Goal: Task Accomplishment & Management: Complete application form

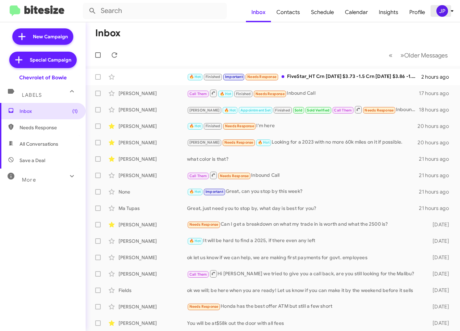
click at [442, 16] on div "JP" at bounding box center [442, 11] width 12 height 12
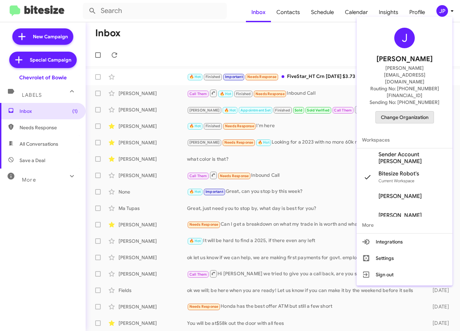
click at [410, 112] on span "Change Organization" at bounding box center [405, 118] width 48 height 12
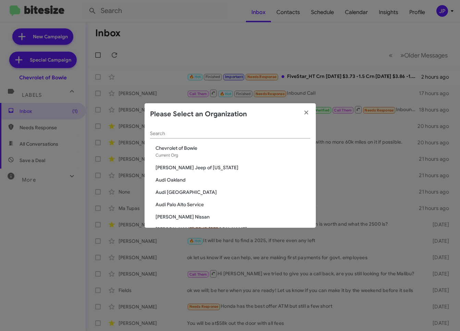
click at [181, 132] on input "Search" at bounding box center [230, 133] width 160 height 5
type input "G"
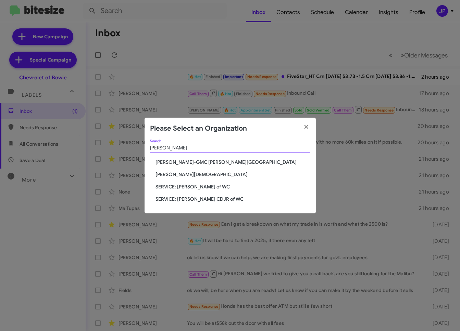
type input "Ferman"
click at [178, 177] on span "[PERSON_NAME][DEMOGRAPHIC_DATA]" at bounding box center [232, 174] width 155 height 7
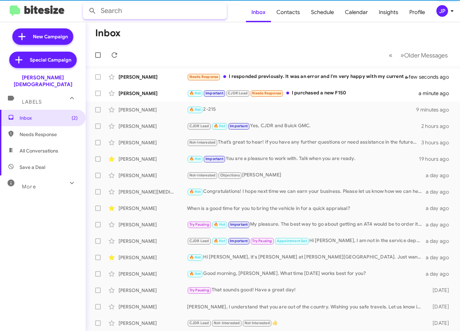
click at [140, 14] on input "text" at bounding box center [155, 11] width 144 height 16
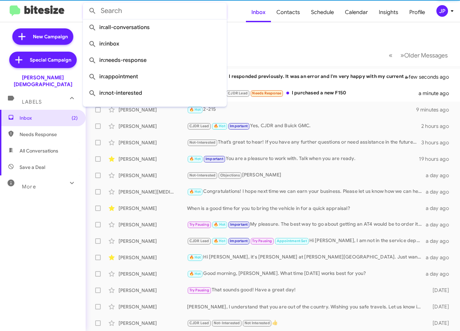
paste input "19049828255"
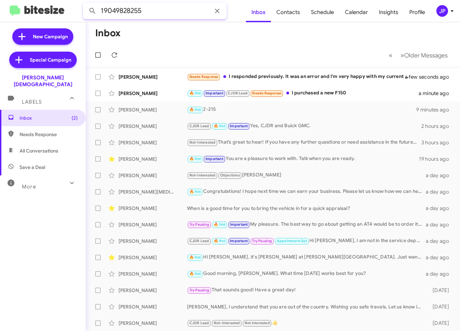
type input "19049828255"
click at [86, 4] on button at bounding box center [93, 11] width 14 height 14
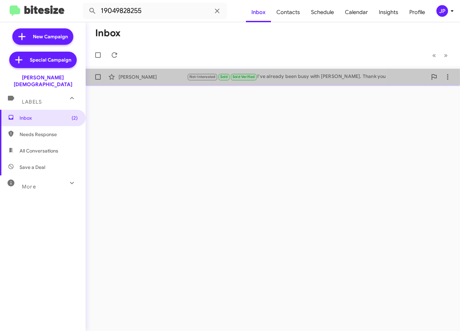
click at [162, 78] on div "Nkenge Carter" at bounding box center [152, 77] width 68 height 7
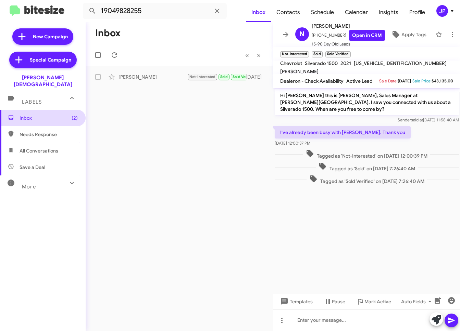
click at [61, 115] on span "Inbox (2)" at bounding box center [49, 118] width 58 height 7
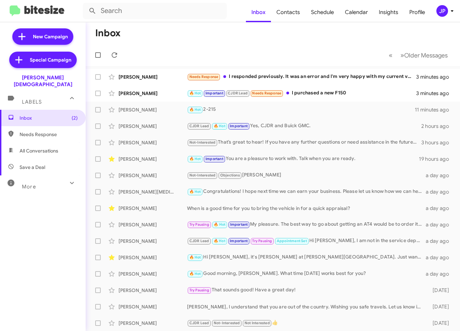
click at [36, 181] on div "More" at bounding box center [35, 184] width 61 height 13
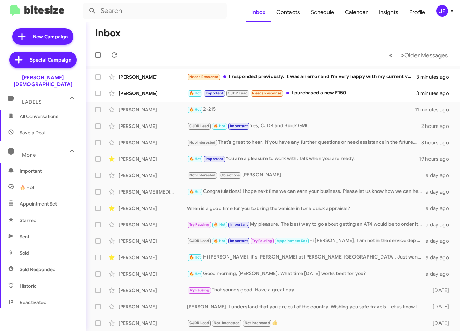
scroll to position [80, 0]
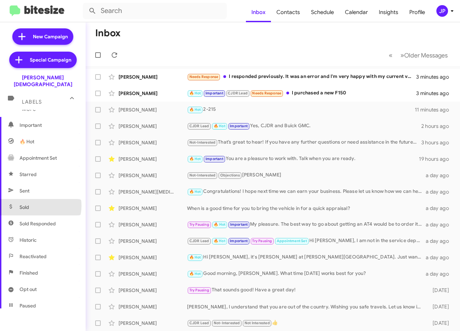
click at [39, 199] on span "Sold" at bounding box center [43, 207] width 86 height 16
type input "in:sold"
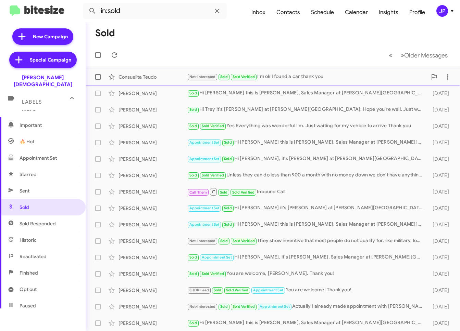
click at [143, 79] on div "Consuelita Teudo" at bounding box center [152, 77] width 68 height 7
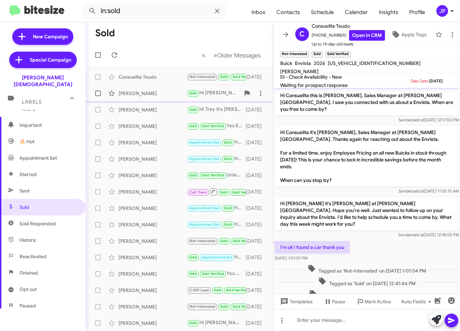
click at [148, 98] on div "Brandon Knowles Sold Hi Brandon this is Crystal White, Sales Manager at Ferman …" at bounding box center [179, 94] width 176 height 14
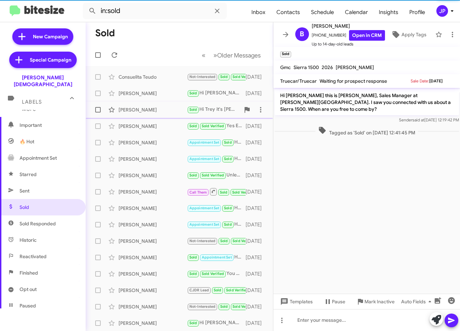
click at [149, 104] on div "Trey Van Blarcom Sold Hi Trey it's Crystal White at Ferman Wesley Chapel. Hope …" at bounding box center [179, 110] width 176 height 14
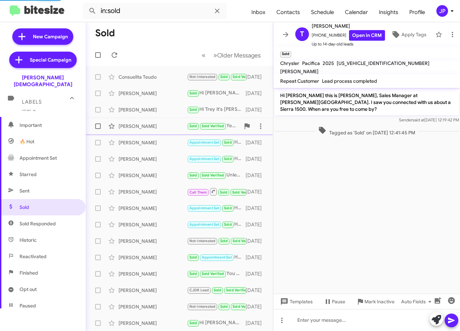
click at [146, 129] on div "Jonathan Beecham" at bounding box center [152, 126] width 68 height 7
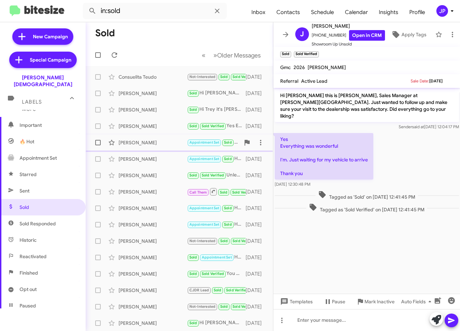
click at [147, 147] on div "Justin Dinh Appointment Set Sold Hi Justin this is Crystal White, Sales Manager…" at bounding box center [179, 143] width 176 height 14
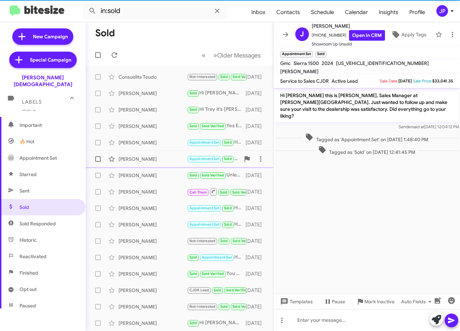
click at [146, 162] on div "George Frazier" at bounding box center [152, 159] width 68 height 7
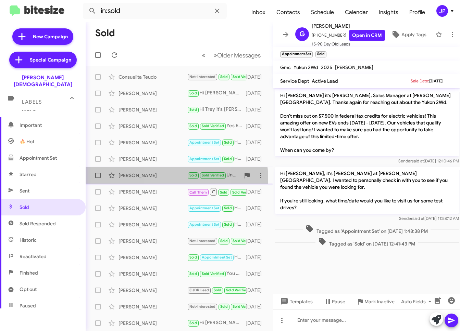
click at [162, 179] on div "Chad Theriault Sold Sold Verified Unless they can do less than 900 a month with…" at bounding box center [179, 176] width 176 height 14
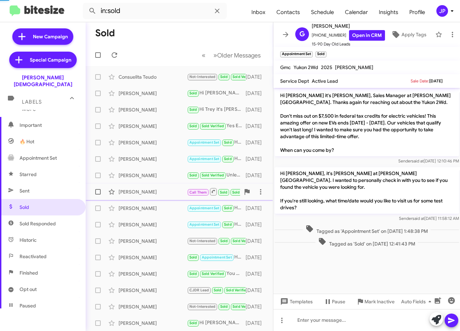
scroll to position [120, 0]
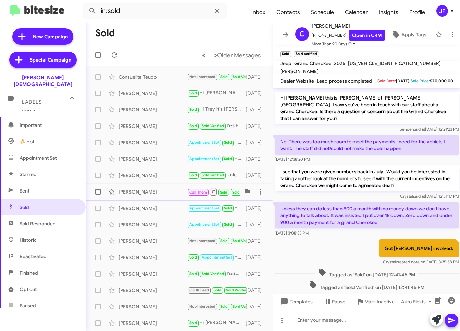
click at [157, 197] on div "Duane Stratton Call Them Sold Sold Verified Inbound Call 9 days ago" at bounding box center [179, 192] width 176 height 14
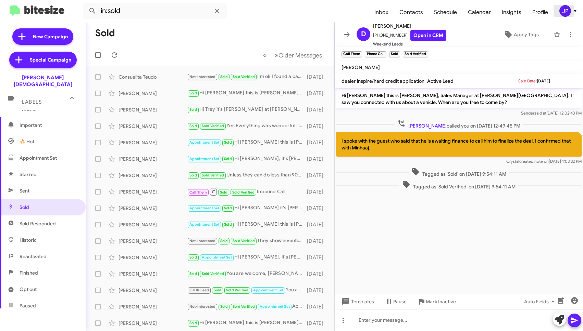
click at [460, 10] on div "JP" at bounding box center [565, 11] width 12 height 12
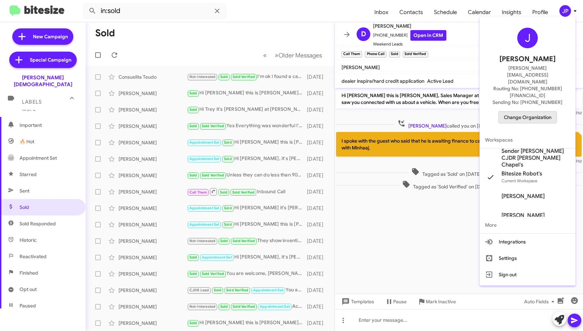
click at [460, 111] on button "Change Organization" at bounding box center [527, 117] width 59 height 12
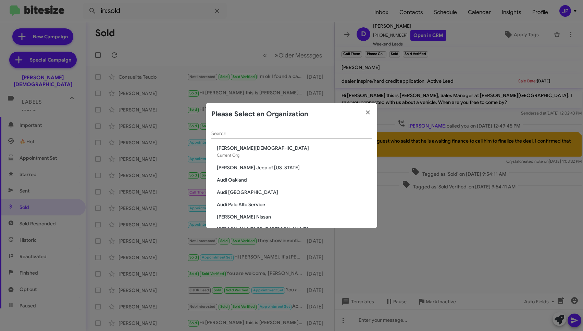
click at [224, 135] on input "Search" at bounding box center [291, 133] width 160 height 5
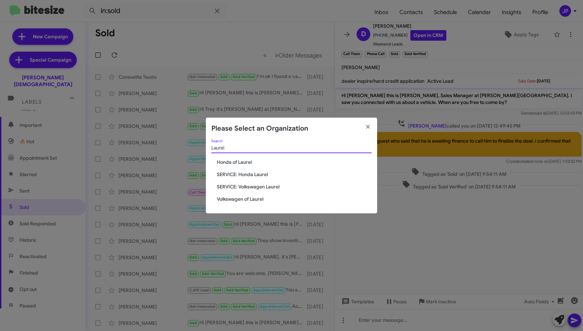
type input "Laurel"
click at [227, 198] on span "Volkswagen of Laurel" at bounding box center [294, 199] width 155 height 7
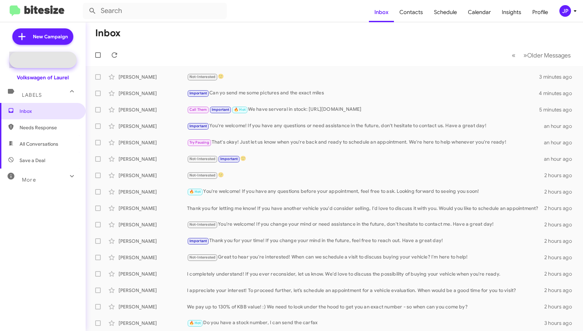
click at [48, 62] on span "Special Campaign" at bounding box center [50, 59] width 41 height 7
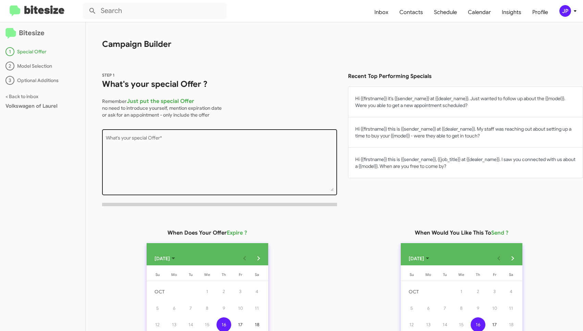
click at [244, 139] on textarea "What's your special Offer *" at bounding box center [220, 163] width 228 height 55
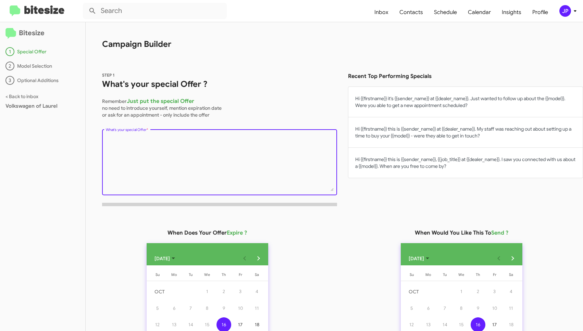
paste textarea "Fall into savings, [DATE] and [DATE] sale, $1500 off new VWs, extra $250 off pr…"
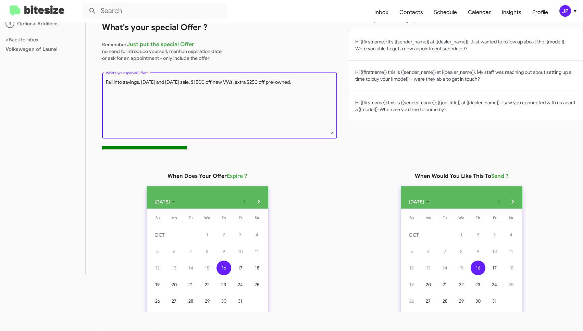
scroll to position [57, 0]
type textarea "Fall into savings, [DATE] and [DATE] sale, $1500 off new VWs, extra $250 off pr…"
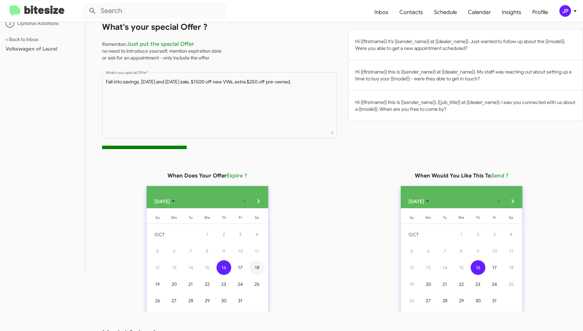
click at [260, 269] on div "18" at bounding box center [256, 268] width 15 height 15
click at [494, 267] on div "17" at bounding box center [494, 268] width 15 height 15
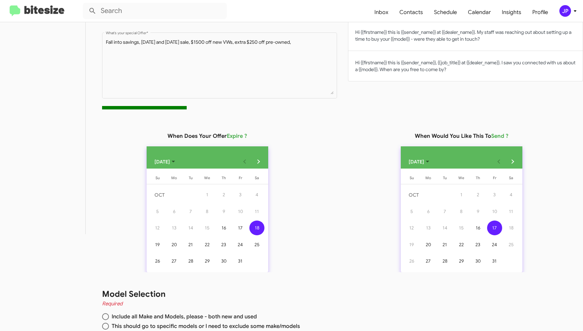
scroll to position [137, 0]
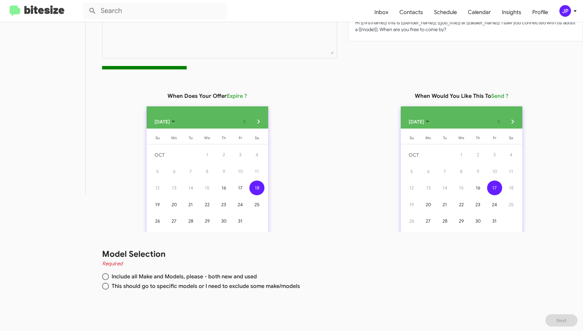
click at [175, 277] on span "Include all Make and Models, please - both new and used" at bounding box center [183, 277] width 148 height 7
click at [109, 277] on input "Include all Make and Models, please - both new and used" at bounding box center [105, 277] width 7 height 7
radio input "true"
click at [331, 280] on mat-radio-button "Include all Make and Models, please - both new and used" at bounding box center [334, 279] width 464 height 10
click at [548, 315] on button "Next" at bounding box center [561, 321] width 32 height 12
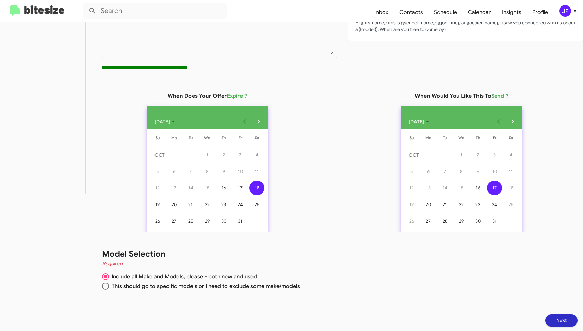
scroll to position [0, 0]
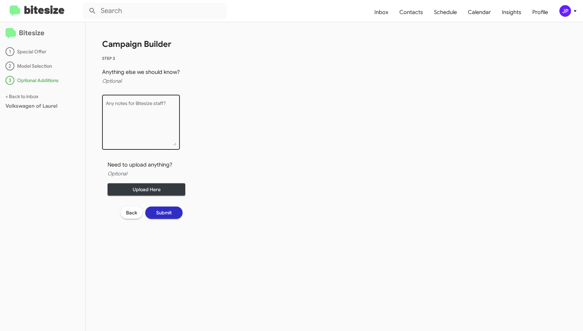
click at [146, 121] on textarea "Any notes for Bitesize staff?" at bounding box center [141, 123] width 71 height 45
type textarea "its Jamie"
click at [122, 213] on button "Back" at bounding box center [132, 213] width 22 height 12
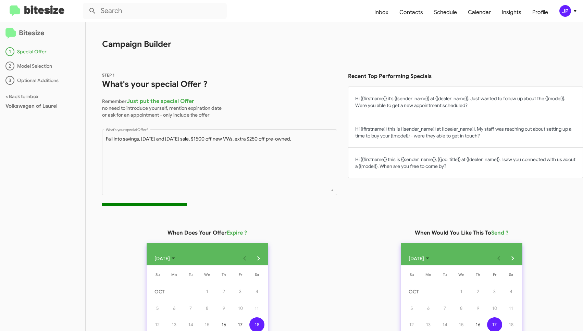
click at [399, 202] on div "Recent Top Performing Specials Hi {{firstname}} it's {{sender_name}} at {{deale…" at bounding box center [462, 142] width 240 height 140
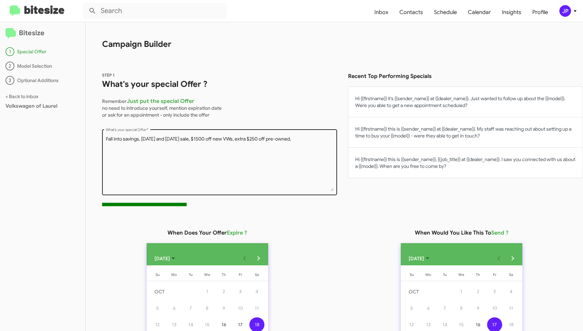
click at [257, 167] on textarea "Fall into savings, Friday and saturday sale, $1500 off new VWs, extra $250 off …" at bounding box center [220, 163] width 228 height 55
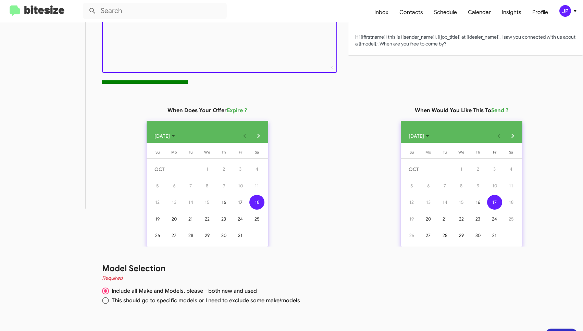
scroll to position [137, 0]
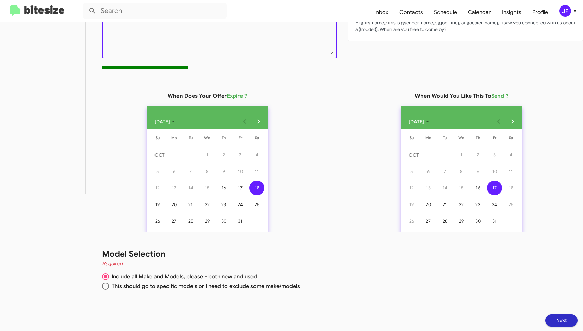
type textarea "Fall into savings, Friday and saturday sale, $1500 off new VWs, extra $250 off …"
click at [561, 320] on span "Next" at bounding box center [561, 321] width 10 height 12
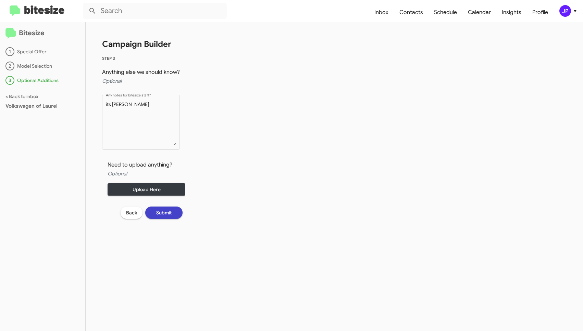
click at [166, 213] on span "Submit" at bounding box center [163, 213] width 15 height 12
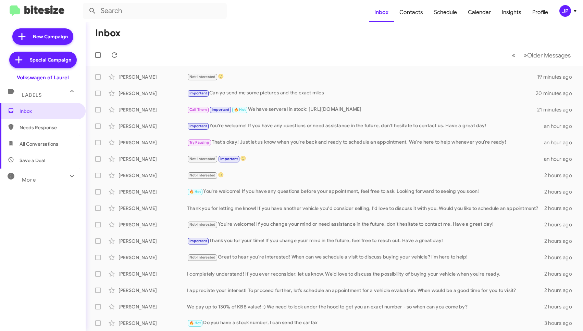
click at [556, 12] on button "JP" at bounding box center [564, 11] width 22 height 12
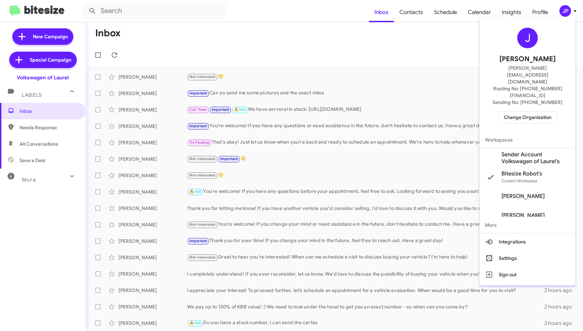
click at [528, 104] on div "J Jamie Payton jamie@bitesize.co Routing No: +1 (443) 742-9289 Sending No: +1 (…" at bounding box center [527, 76] width 96 height 112
click at [528, 112] on span "Change Organization" at bounding box center [528, 118] width 48 height 12
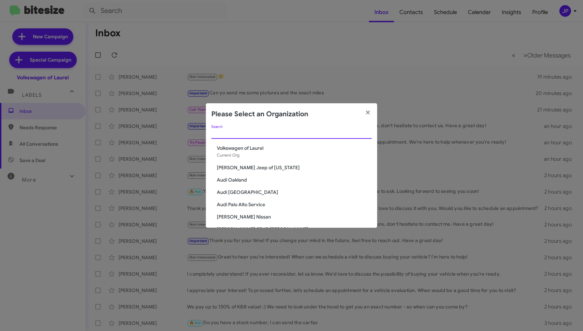
click at [324, 133] on input "Search" at bounding box center [291, 133] width 160 height 5
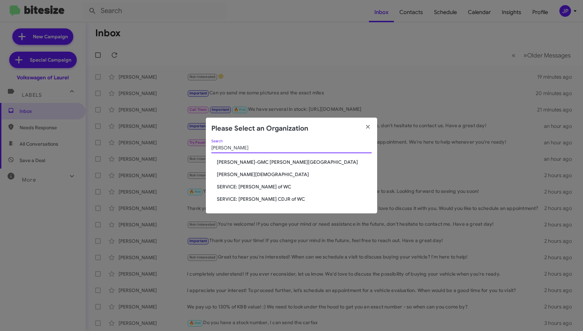
type input "ferman"
click at [246, 176] on span "[PERSON_NAME][DEMOGRAPHIC_DATA]" at bounding box center [294, 174] width 155 height 7
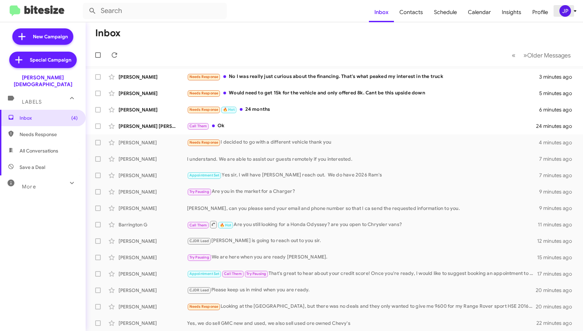
click at [567, 11] on div "JP" at bounding box center [565, 11] width 12 height 12
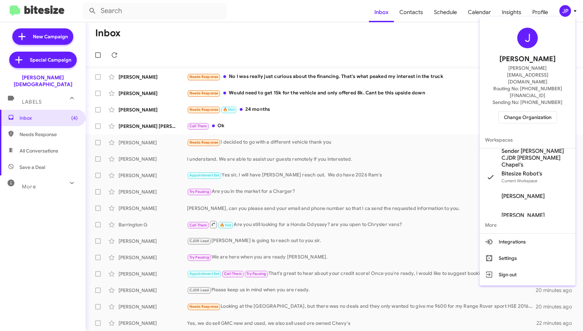
click at [460, 58] on div at bounding box center [291, 165] width 583 height 331
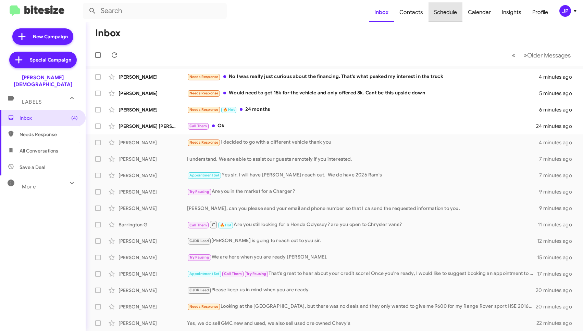
click at [448, 11] on span "Schedule" at bounding box center [445, 12] width 34 height 20
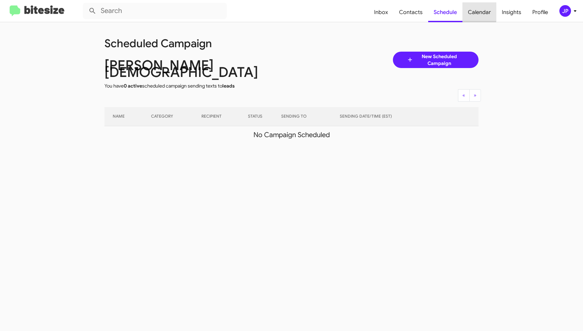
click at [475, 11] on span "Calendar" at bounding box center [479, 12] width 34 height 20
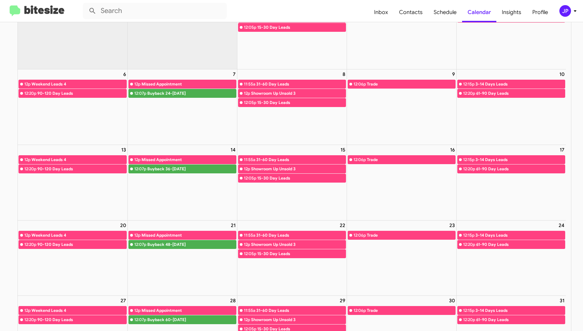
scroll to position [93, 0]
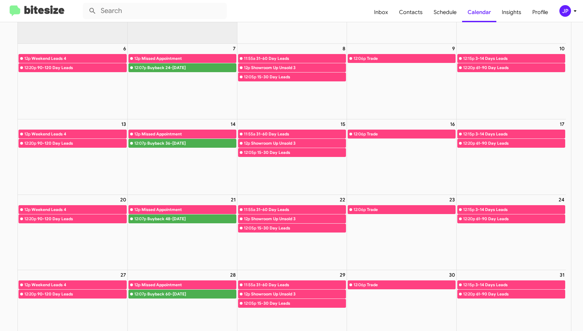
click at [33, 9] on img at bounding box center [37, 10] width 55 height 11
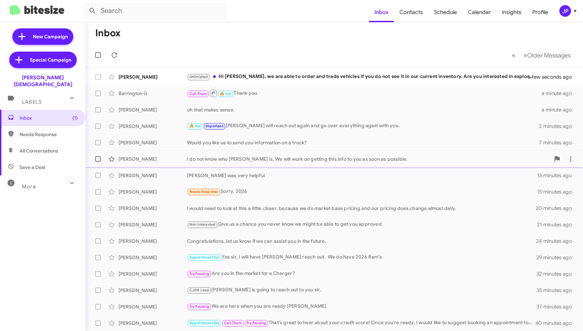
click at [244, 164] on div "Phil Smith I do not know who Phil Smith is. We will work on getting this info t…" at bounding box center [334, 159] width 486 height 14
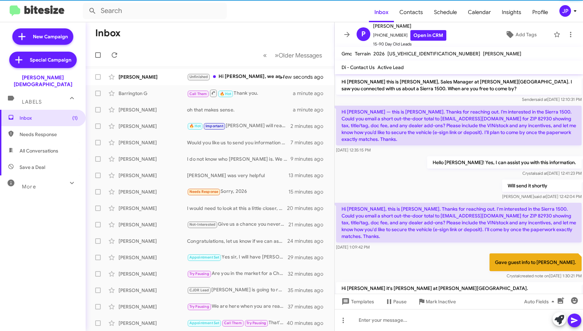
scroll to position [236, 0]
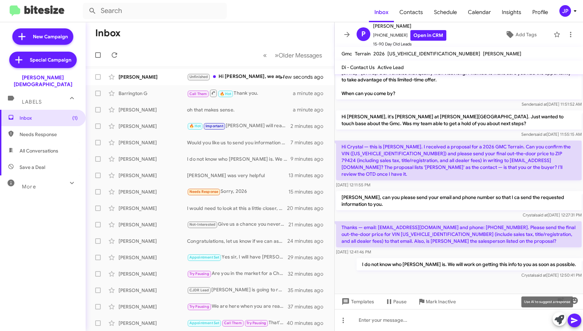
click at [557, 319] on icon at bounding box center [559, 320] width 10 height 10
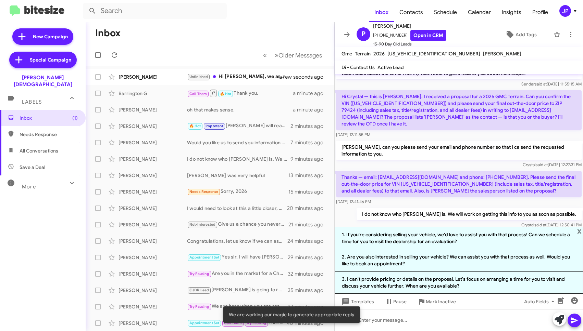
scroll to position [287, 0]
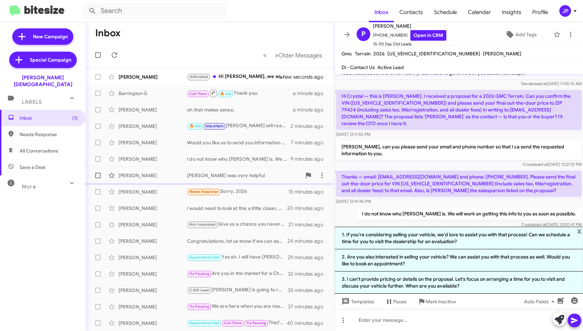
click at [226, 169] on div "Steve Markus Walter was very helpful 13 minutes ago" at bounding box center [210, 176] width 238 height 14
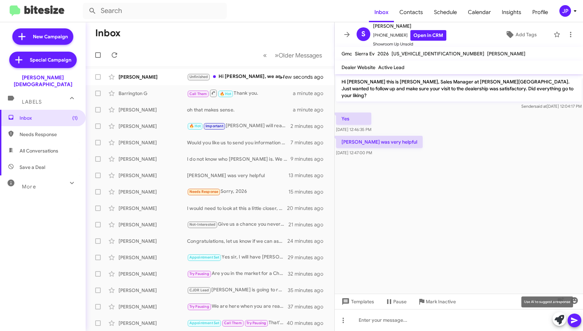
click at [555, 322] on icon at bounding box center [559, 320] width 10 height 10
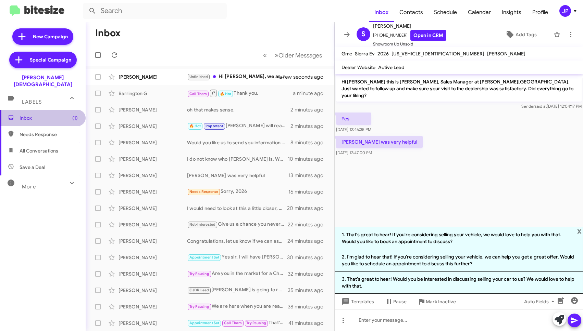
click at [53, 115] on span "Inbox (1)" at bounding box center [49, 118] width 58 height 7
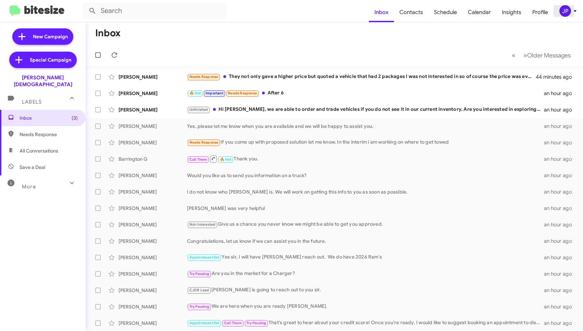
click at [564, 16] on div "JP" at bounding box center [565, 11] width 12 height 12
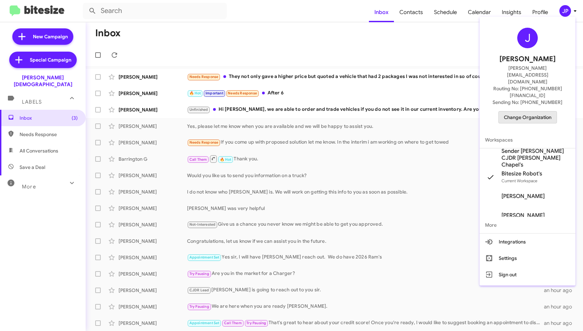
click at [543, 111] on button "Change Organization" at bounding box center [527, 117] width 59 height 12
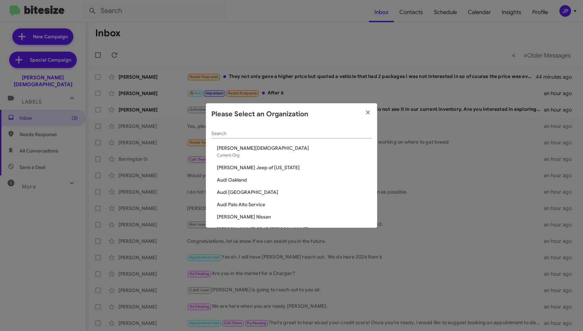
click at [224, 131] on input "Search" at bounding box center [291, 133] width 160 height 5
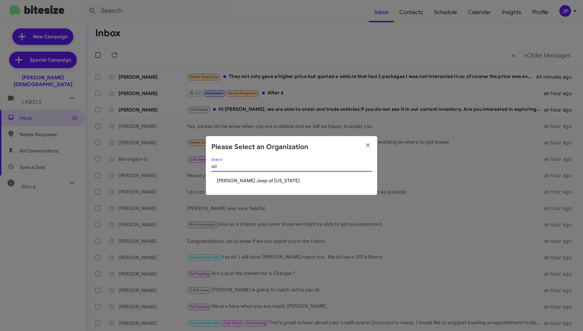
type input "a"
type input "elk"
click at [238, 182] on span "[PERSON_NAME] Chevrolet" at bounding box center [294, 180] width 155 height 7
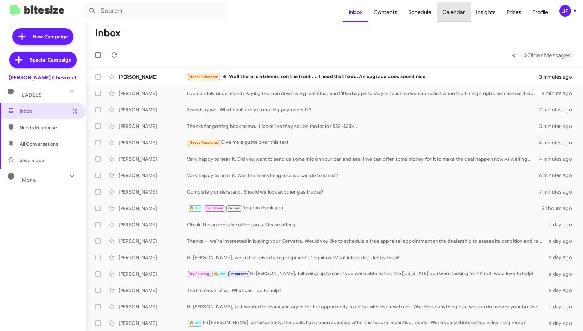
click at [451, 7] on span "Calendar" at bounding box center [454, 12] width 34 height 20
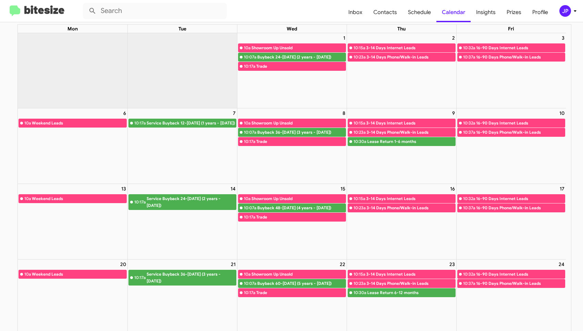
scroll to position [29, 0]
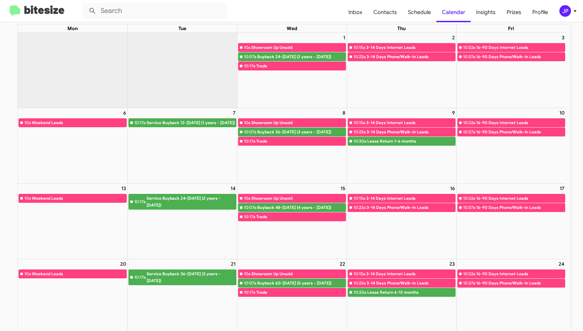
drag, startPoint x: 56, startPoint y: 9, endPoint x: 55, endPoint y: 14, distance: 4.9
click at [56, 10] on img at bounding box center [37, 10] width 55 height 11
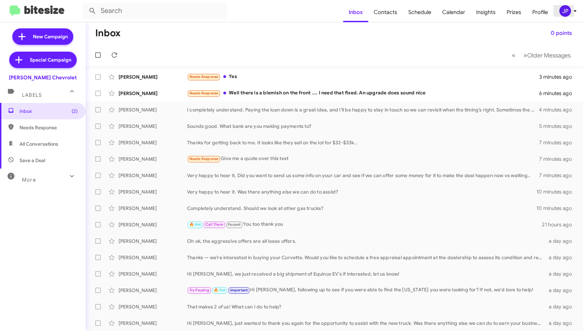
click at [568, 11] on div "JP" at bounding box center [565, 11] width 12 height 12
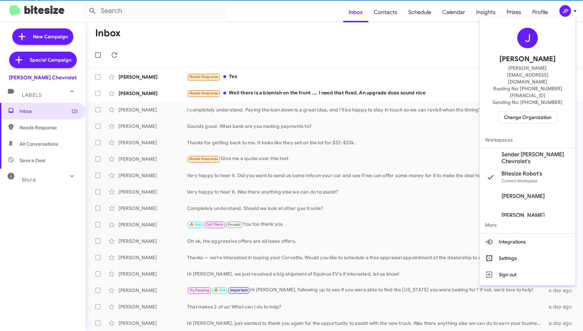
click at [513, 112] on span "Change Organization" at bounding box center [528, 118] width 48 height 12
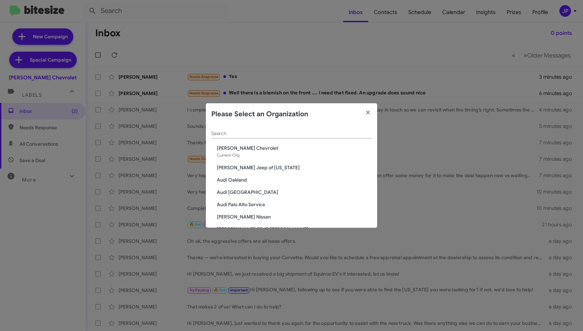
click at [274, 133] on input "Search" at bounding box center [291, 133] width 160 height 5
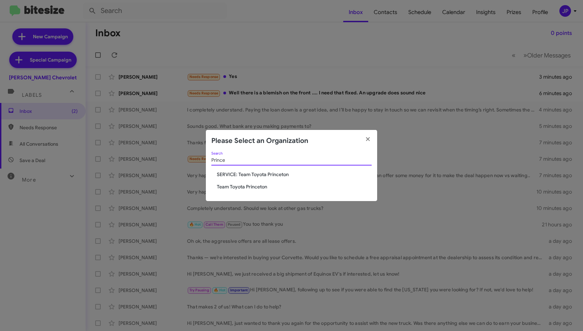
type input "Prince"
click at [235, 184] on span "Team Toyota Princeton" at bounding box center [294, 187] width 155 height 7
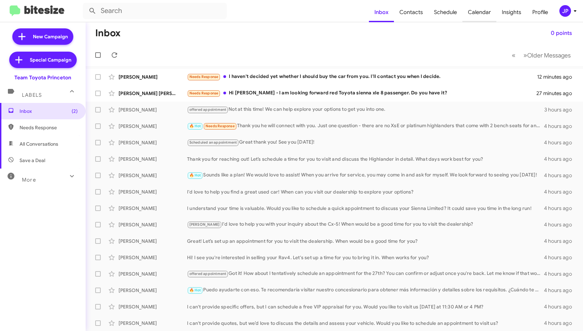
click at [475, 13] on span "Calendar" at bounding box center [479, 12] width 34 height 20
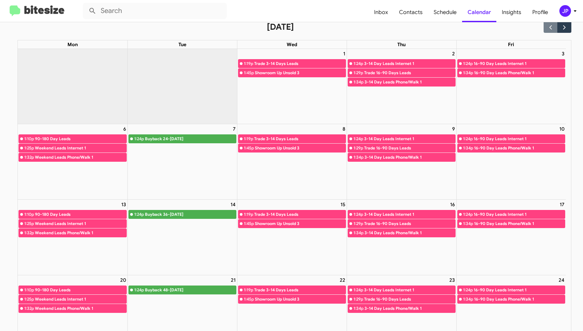
scroll to position [13, 0]
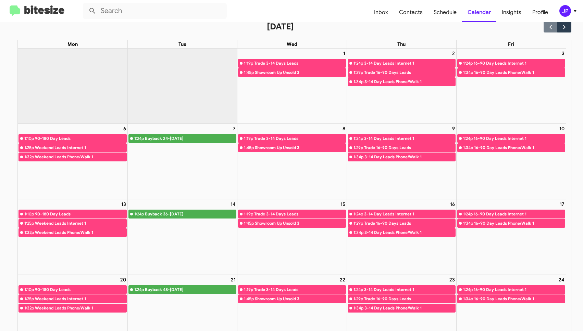
click at [180, 200] on div "14" at bounding box center [182, 205] width 109 height 10
click at [56, 10] on img at bounding box center [37, 10] width 55 height 11
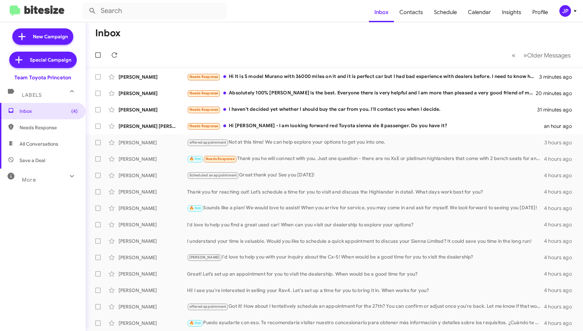
click at [24, 185] on div "Inbox (4) Needs Response All Conversations Save a Deal More Important 🔥 Hot App…" at bounding box center [43, 202] width 86 height 199
click at [51, 185] on div "Inbox (4) Needs Response All Conversations Save a Deal More Important 🔥 Hot App…" at bounding box center [43, 202] width 86 height 199
click at [51, 182] on div "More" at bounding box center [35, 177] width 61 height 13
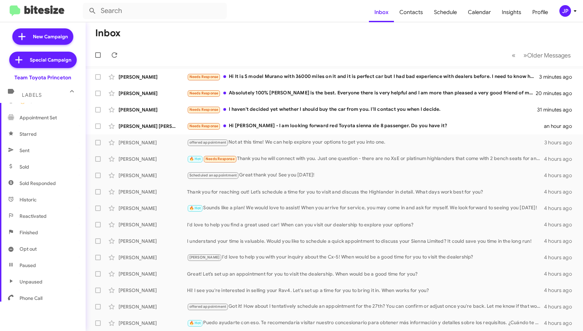
scroll to position [124, 0]
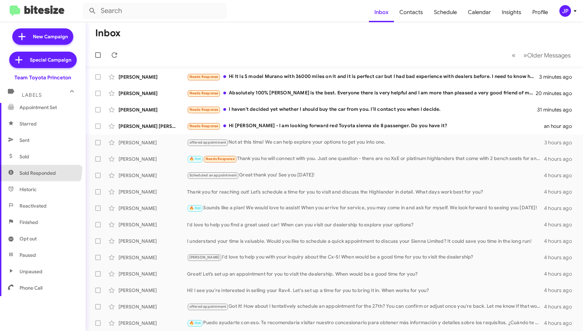
click at [40, 170] on span "Sold Responded" at bounding box center [38, 173] width 36 height 7
type input "in:sold-verified"
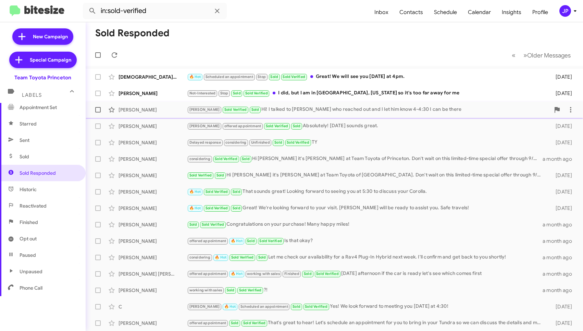
click at [163, 114] on div "Charles Hyman Lee Sold Verified Sold Hi! I talked to Michael who reached out an…" at bounding box center [334, 110] width 486 height 14
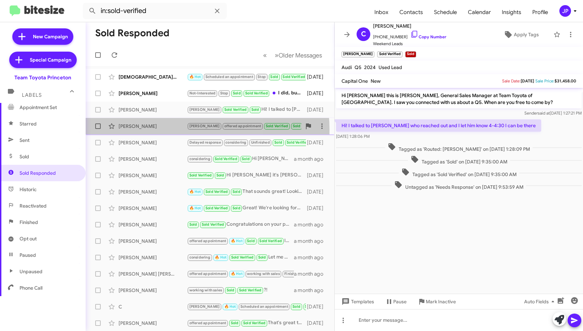
click at [165, 130] on div "Vera Seward Lee offered appointment Sold Verified Sold Absolutely! Wednesday so…" at bounding box center [210, 127] width 238 height 14
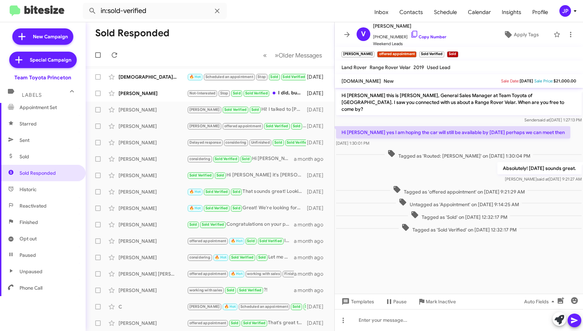
click at [460, 250] on cdk-virtual-scroll-viewport "Hi Vera this is Andrew Dasher, General Sales Manager at Team Toyota of Princeto…" at bounding box center [459, 191] width 248 height 206
click at [567, 13] on div "JP" at bounding box center [565, 11] width 12 height 12
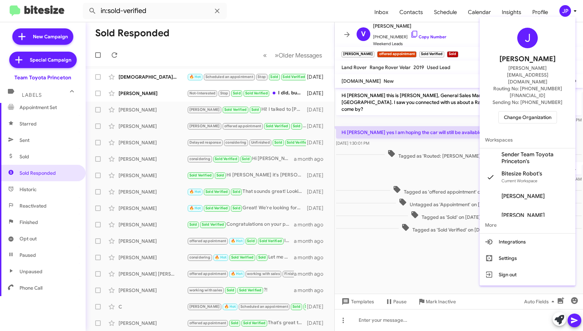
click at [537, 112] on span "Change Organization" at bounding box center [528, 118] width 48 height 12
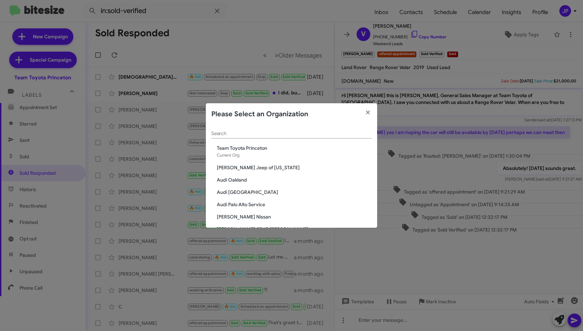
click at [282, 128] on div "Search" at bounding box center [291, 131] width 160 height 13
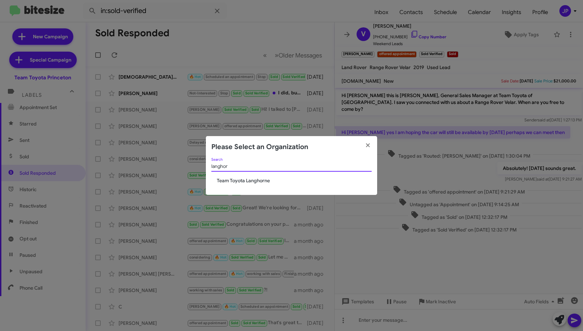
type input "langhor"
click at [258, 183] on span "Team Toyota Langhorne" at bounding box center [294, 180] width 155 height 7
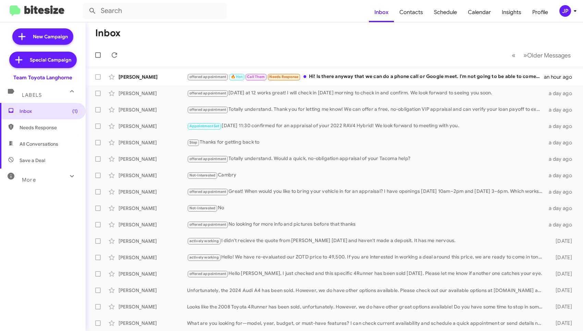
click at [52, 169] on mat-expansion-panel-header "More" at bounding box center [43, 177] width 86 height 16
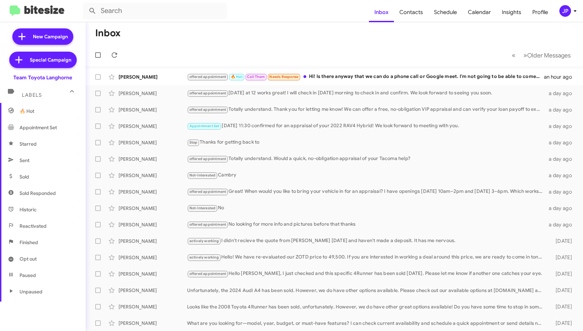
scroll to position [124, 0]
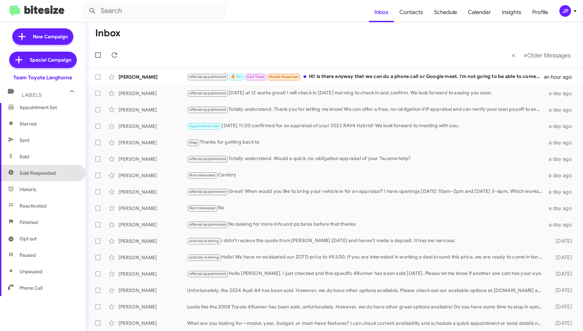
click at [54, 177] on span "Sold Responded" at bounding box center [43, 173] width 86 height 16
type input "in:sold-verified"
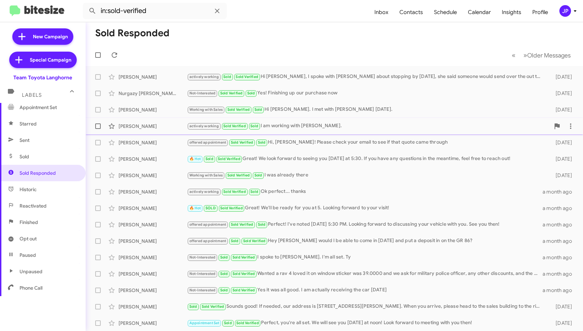
click at [167, 125] on div "[PERSON_NAME]" at bounding box center [152, 126] width 68 height 7
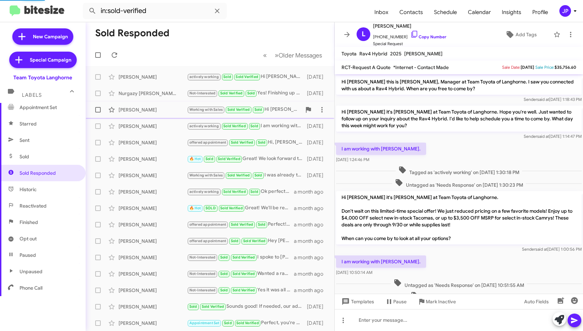
scroll to position [39, 0]
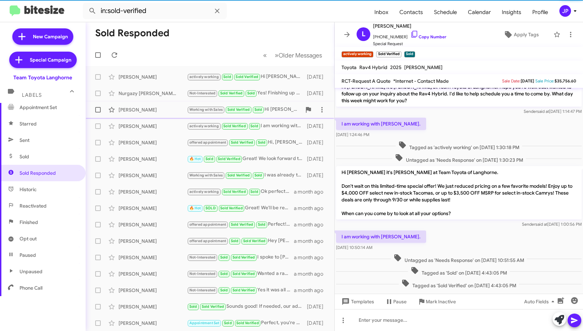
click at [166, 115] on div "[PERSON_NAME] Working with Sales Sold Verified Sold Hi [PERSON_NAME]. I met wit…" at bounding box center [210, 110] width 238 height 14
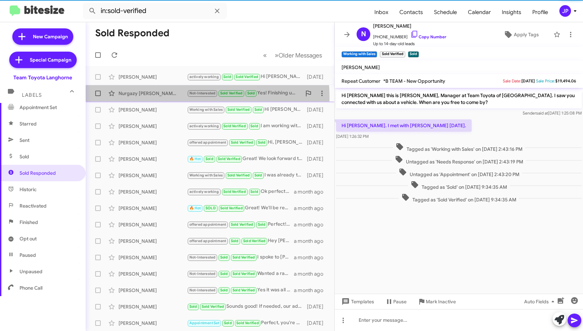
click at [162, 97] on div "Nurgazy Usonbek Uulu Not-Interested Sold Verified Sold Yes! Finishing up our pu…" at bounding box center [210, 94] width 238 height 14
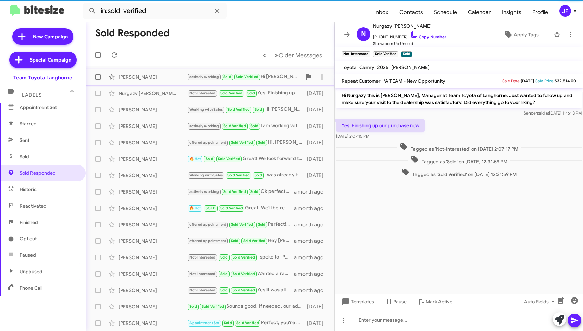
click at [162, 83] on div "Phiona Richards actively working Sold Sold Verified Hi Chris, I spoke with Feli…" at bounding box center [210, 77] width 238 height 14
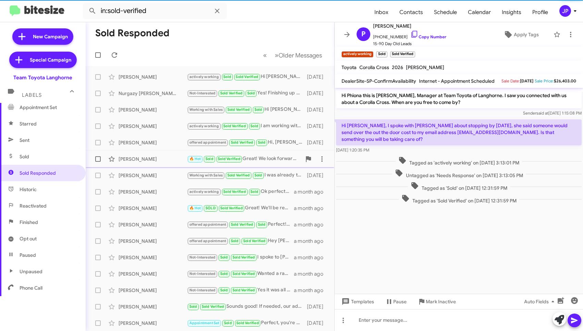
click at [166, 166] on div "Claudya Elefante 🔥 Hot Sold Sold Verified Great! We look forward to seeing you …" at bounding box center [210, 159] width 238 height 14
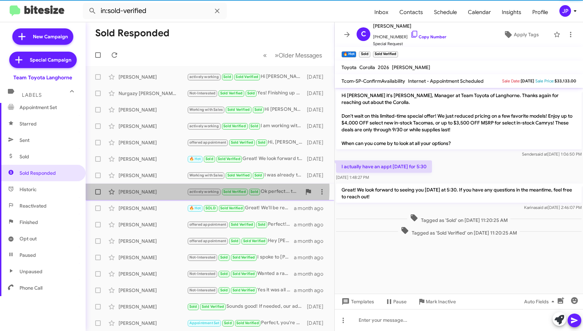
click at [168, 189] on div "Steven Evans" at bounding box center [152, 192] width 68 height 7
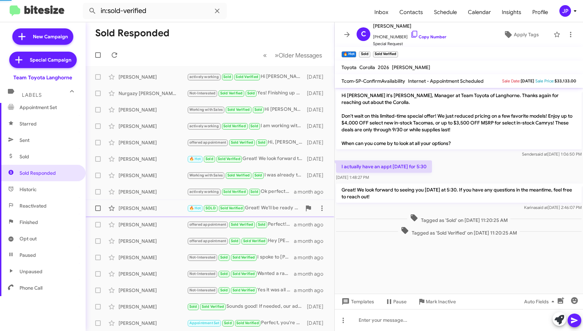
scroll to position [108, 0]
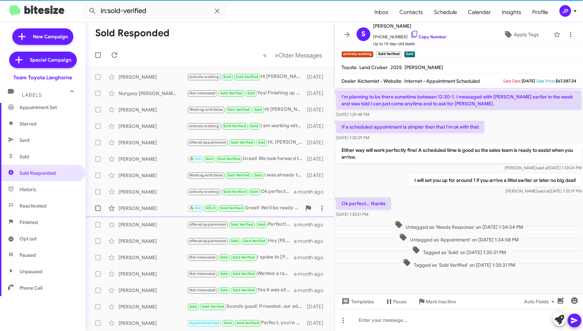
click at [168, 215] on div "David Berreondo 🔥 Hot SOLD Sold Verified Great! We'll be ready for you at 5. Lo…" at bounding box center [210, 209] width 238 height 14
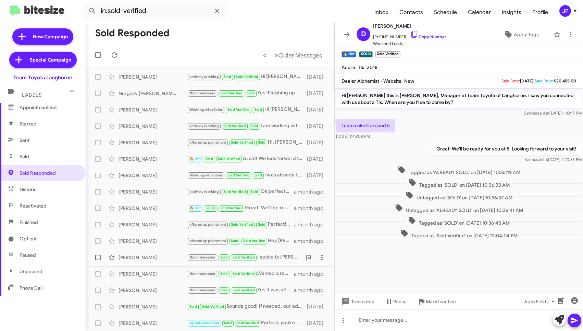
click at [156, 257] on div "Maria Hennigan" at bounding box center [152, 257] width 68 height 7
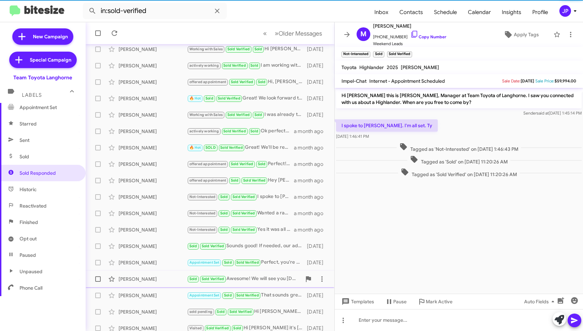
scroll to position [66, 0]
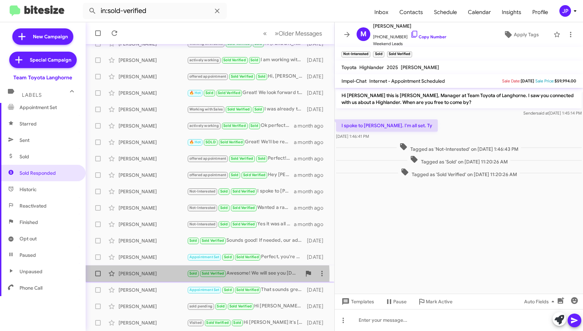
click at [150, 276] on div "Andrew Portas" at bounding box center [152, 274] width 68 height 7
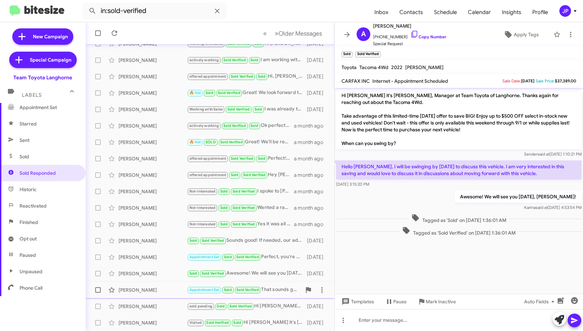
click at [147, 295] on div "Shawn Morris Appointment Set Sold Sold Verified That sounds great! Tomorrow wor…" at bounding box center [210, 291] width 238 height 14
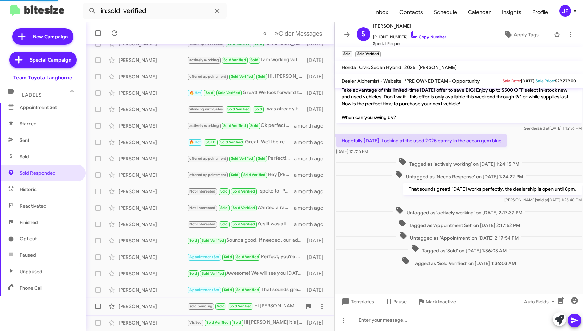
click at [146, 305] on div "Claire Logan" at bounding box center [152, 306] width 68 height 7
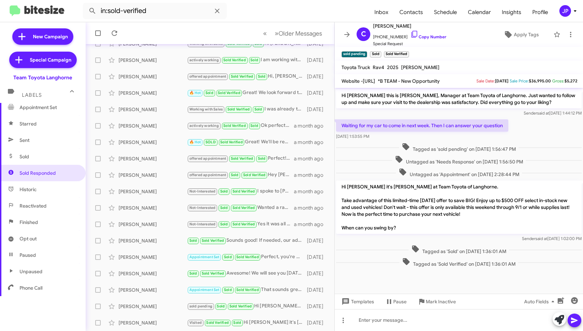
click at [556, 9] on button "JP" at bounding box center [564, 11] width 22 height 12
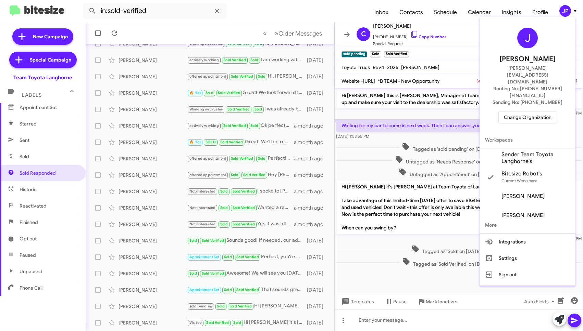
click at [435, 12] on div at bounding box center [291, 165] width 583 height 331
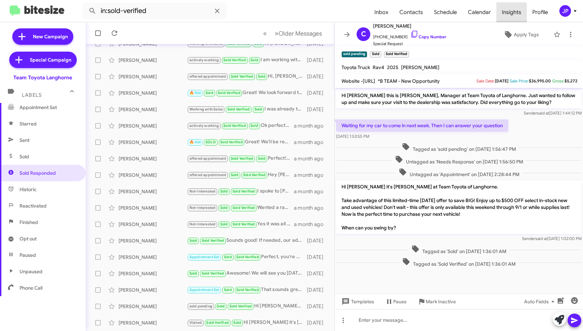
click at [503, 14] on span "Insights" at bounding box center [511, 12] width 30 height 20
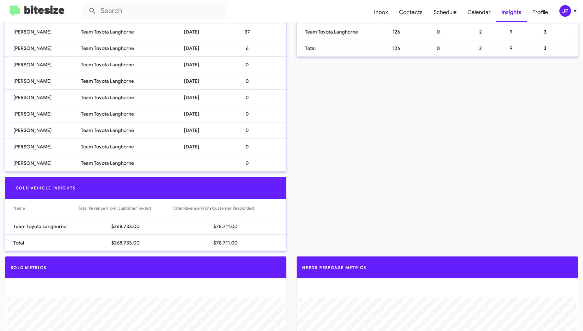
scroll to position [304, 0]
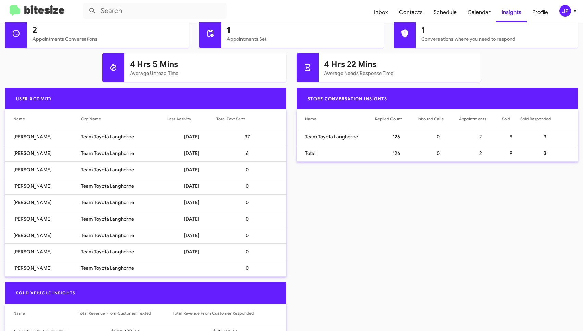
click at [101, 217] on td "Team Toyota Langhorne" at bounding box center [124, 219] width 86 height 16
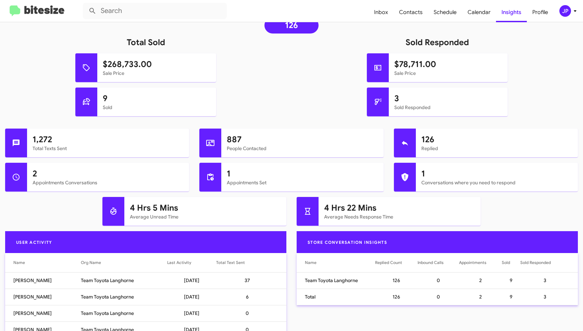
scroll to position [0, 0]
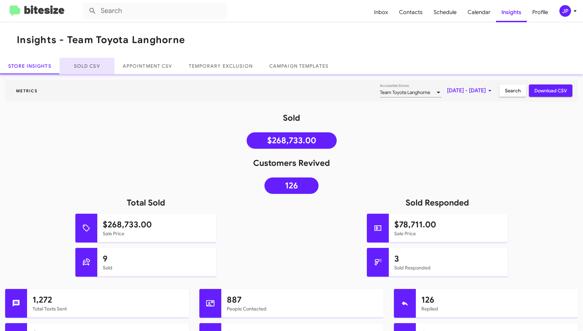
click at [97, 64] on link "Sold CSV" at bounding box center [87, 66] width 55 height 16
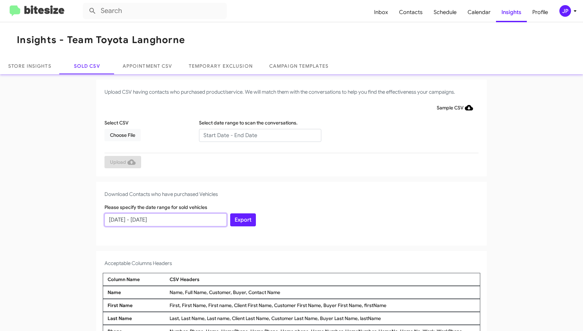
click at [142, 221] on input "09/15/2025 - 10/15/2025" at bounding box center [165, 220] width 122 height 13
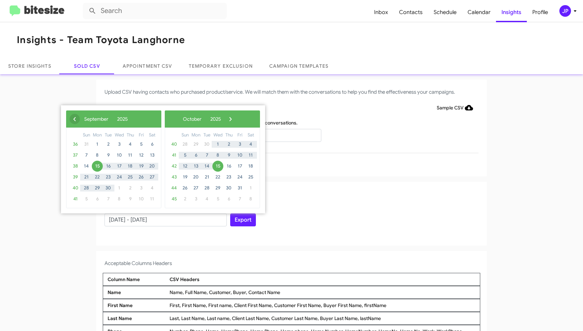
click at [75, 118] on span "‹" at bounding box center [75, 119] width 10 height 10
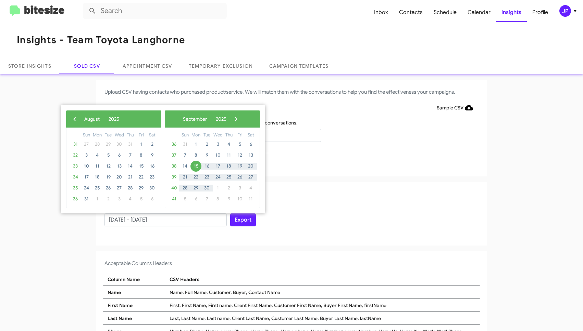
click at [75, 118] on span "‹" at bounding box center [75, 119] width 10 height 10
click at [88, 177] on span "20" at bounding box center [86, 177] width 11 height 11
click at [232, 118] on span "›" at bounding box center [227, 119] width 10 height 10
click at [241, 118] on span "›" at bounding box center [236, 119] width 10 height 10
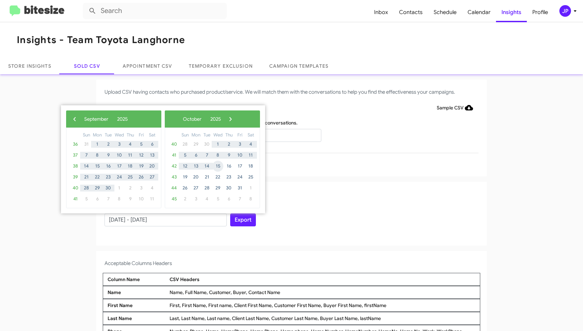
click at [218, 167] on span "15" at bounding box center [217, 166] width 11 height 11
type input "07/20/2025 - 10/15/2025"
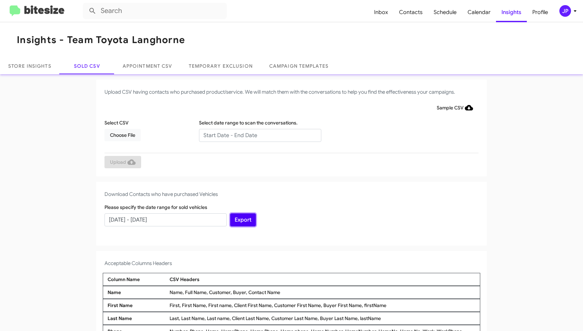
click at [247, 214] on button "Export" at bounding box center [243, 220] width 26 height 13
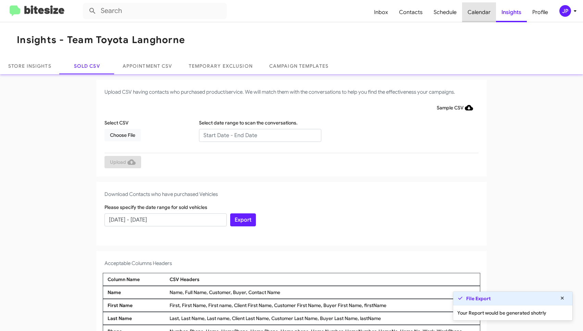
click at [486, 17] on span "Calendar" at bounding box center [479, 12] width 34 height 20
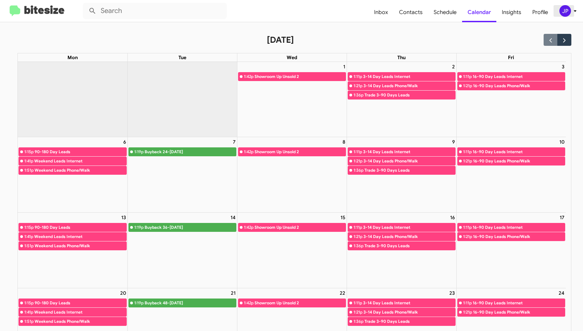
click at [571, 13] on icon at bounding box center [575, 11] width 8 height 8
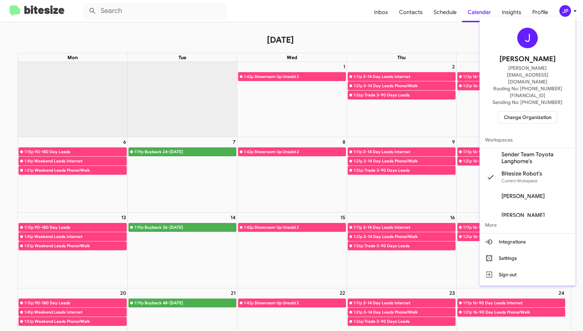
click at [540, 106] on div "J Jamie Payton jamie@bitesize.co Routing No: +1 (215) 398-6213 Sending No: +1 (…" at bounding box center [527, 76] width 96 height 112
click at [506, 112] on span "Change Organization" at bounding box center [528, 118] width 48 height 12
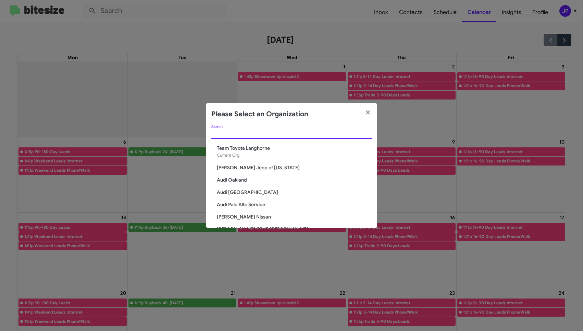
click at [225, 136] on input "Search" at bounding box center [291, 133] width 160 height 5
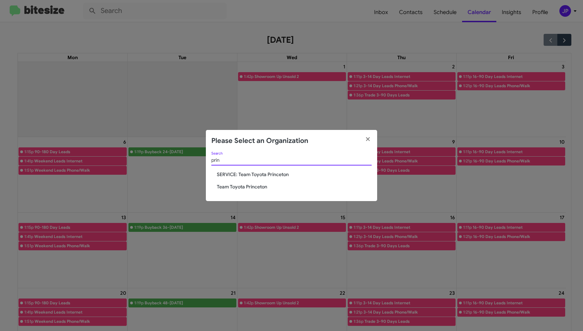
type input "prin"
click at [225, 190] on span "Team Toyota Princeton" at bounding box center [294, 187] width 155 height 7
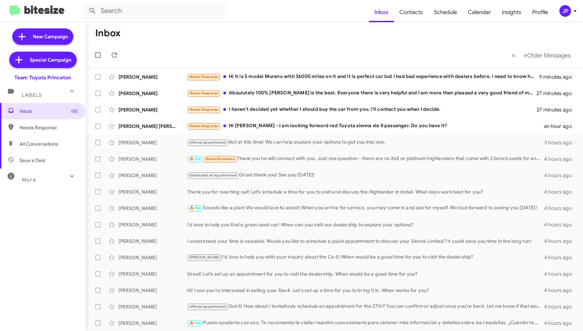
click at [569, 17] on mat-toolbar "Inbox Contacts Schedule Calendar Insights Profile JP" at bounding box center [291, 11] width 583 height 22
click at [569, 13] on div "JP" at bounding box center [565, 11] width 12 height 12
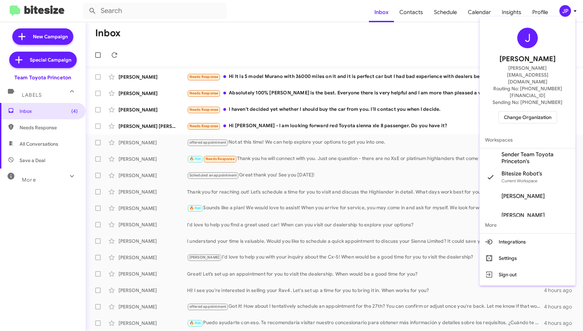
click at [498, 14] on div at bounding box center [291, 165] width 583 height 331
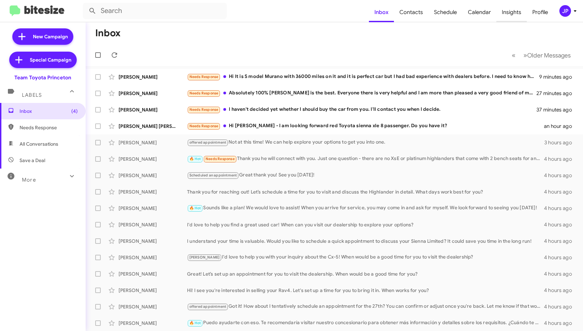
click at [504, 10] on span "Insights" at bounding box center [511, 12] width 30 height 20
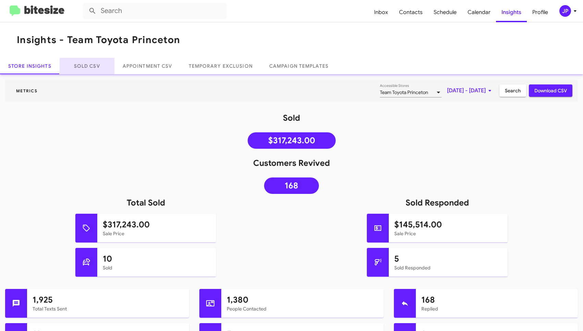
click at [95, 68] on link "Sold CSV" at bounding box center [87, 66] width 55 height 16
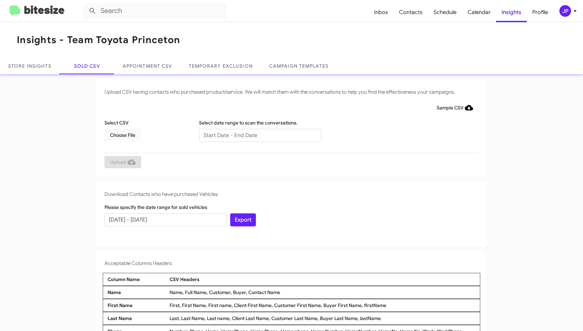
click at [166, 213] on div "Please specify the date range for sold vehicles 09/15/2025 - 10/15/2025" at bounding box center [166, 215] width 126 height 23
click at [169, 218] on input "09/15/2025 - 10/15/2025" at bounding box center [165, 220] width 122 height 13
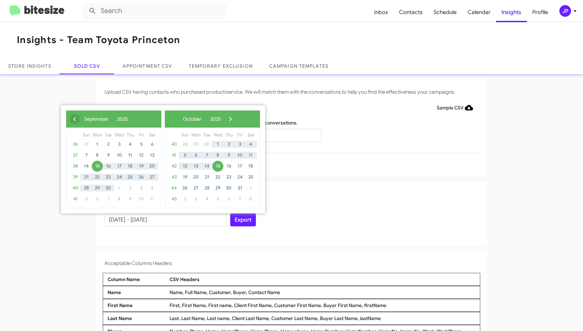
click at [73, 120] on span "‹" at bounding box center [75, 119] width 10 height 10
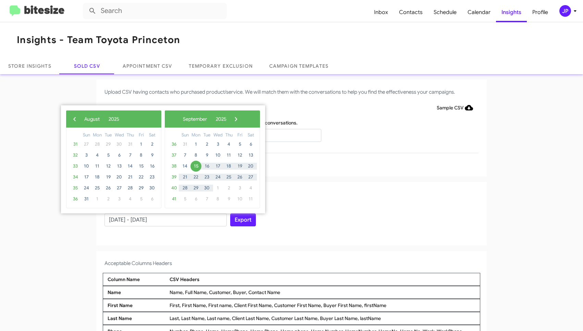
click at [73, 120] on span "‹" at bounding box center [75, 119] width 10 height 10
click at [88, 176] on span "22" at bounding box center [86, 177] width 11 height 11
click at [226, 119] on span "›" at bounding box center [220, 119] width 10 height 10
click at [232, 120] on span "›" at bounding box center [227, 119] width 10 height 10
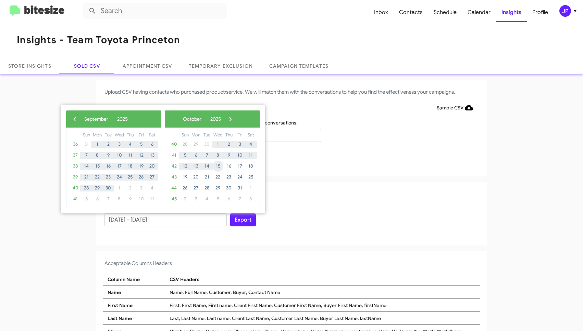
click at [214, 165] on span "15" at bounding box center [217, 166] width 11 height 11
type input "06/22/2025 - 10/15/2025"
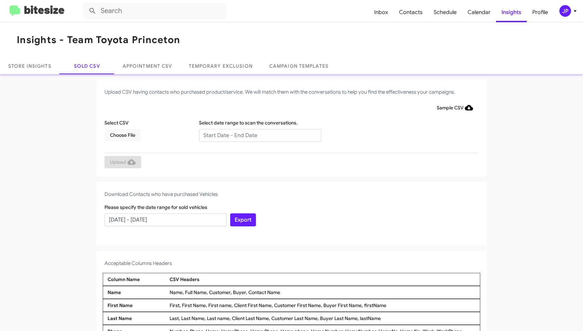
click at [341, 207] on div "Export" at bounding box center [291, 215] width 126 height 23
click at [243, 221] on button "Export" at bounding box center [243, 220] width 26 height 13
click at [55, 13] on img at bounding box center [37, 10] width 55 height 11
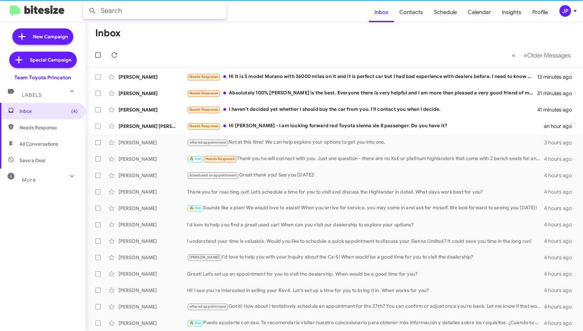
click at [114, 12] on input "text" at bounding box center [155, 11] width 144 height 16
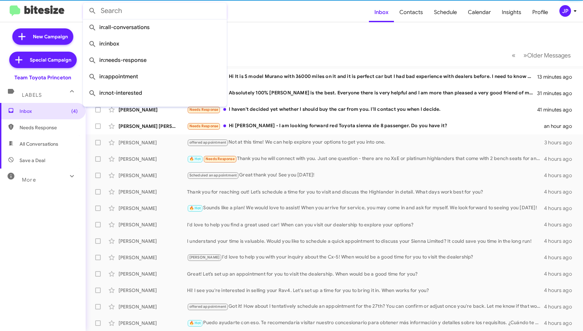
paste input "17328417374"
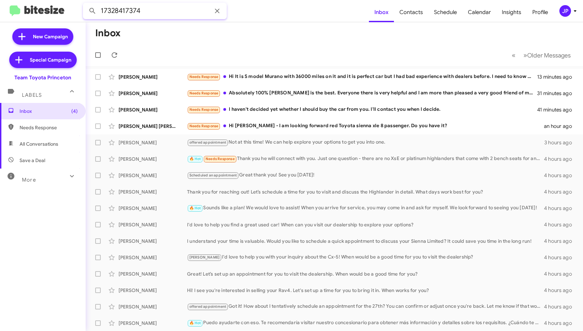
click at [86, 4] on button at bounding box center [93, 11] width 14 height 14
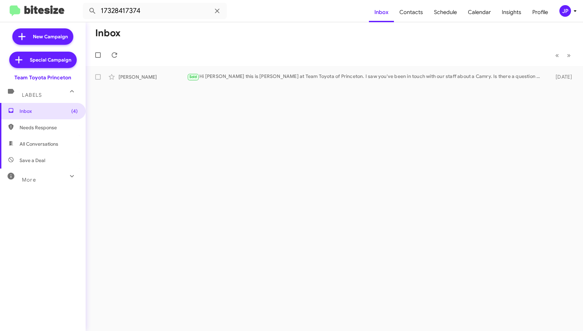
drag, startPoint x: 251, startPoint y: 192, endPoint x: 255, endPoint y: 85, distance: 106.9
click at [251, 192] on div "Inbox « Previous » Next Gerard Wahl Sold Hi Gerard this is Andrew Dasher at Tea…" at bounding box center [334, 176] width 497 height 309
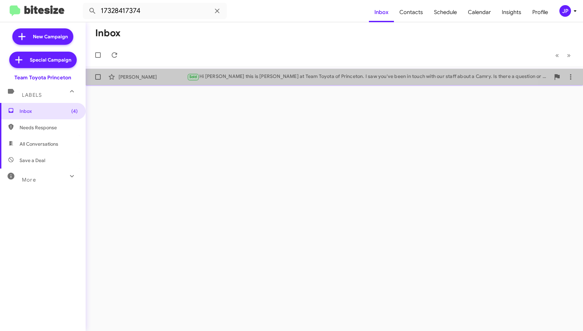
click at [255, 84] on span "Gerard Wahl Sold Hi Gerard this is Andrew Dasher at Team Toyota of Princeton. I…" at bounding box center [334, 77] width 497 height 16
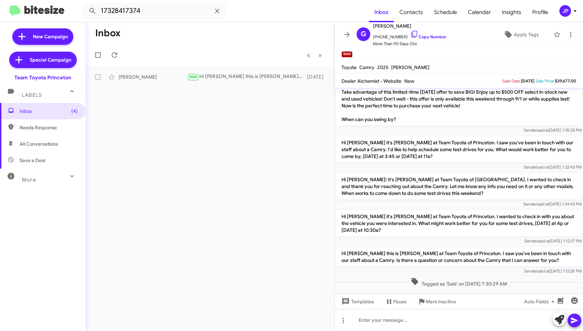
scroll to position [491, 0]
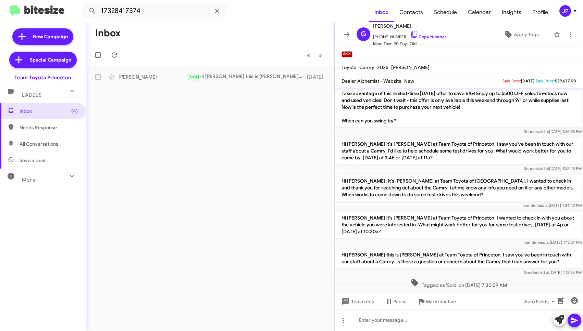
click at [40, 172] on div "More" at bounding box center [35, 177] width 61 height 13
click at [49, 293] on span "Sold Responded" at bounding box center [38, 296] width 36 height 7
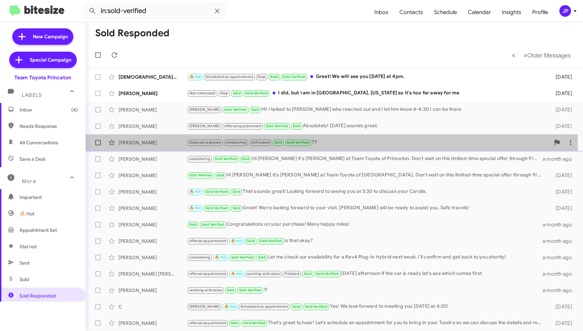
click at [166, 142] on div "Mark Sloss" at bounding box center [152, 142] width 68 height 7
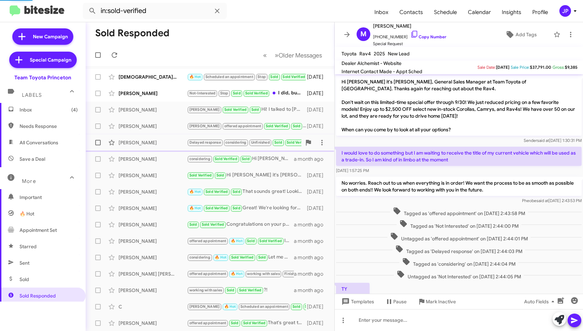
scroll to position [57, 0]
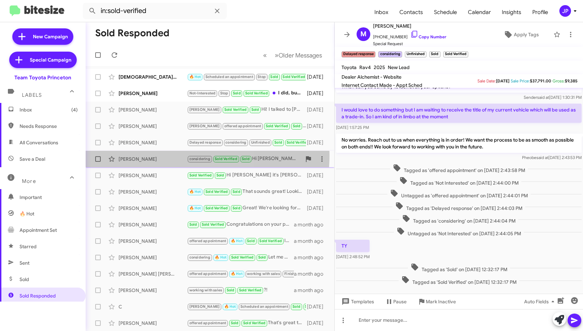
click at [161, 155] on div "Dawn Defreitas considering Sold Verified Sold Hi Dawn it's Andrew Dasher at Tea…" at bounding box center [210, 159] width 238 height 14
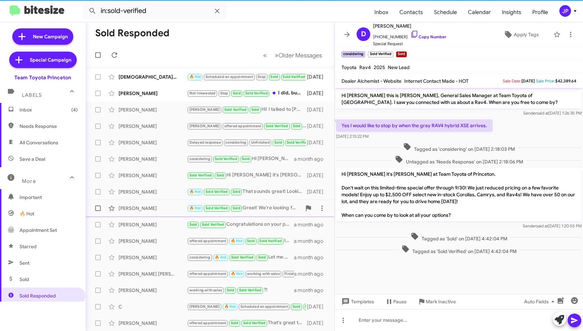
click at [159, 204] on div "Michael Reynolds 🔥 Hot Sold Verified Sold Great! We're looking forward to your …" at bounding box center [210, 209] width 238 height 14
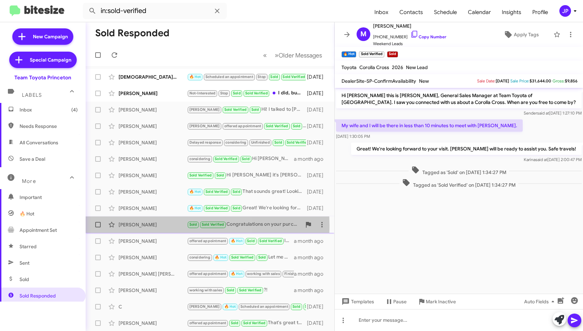
click at [160, 226] on div "Michelle Green" at bounding box center [152, 225] width 68 height 7
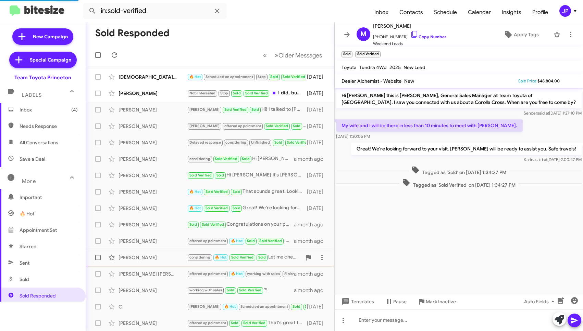
click at [167, 251] on div "Andrew Calabria considering 🔥 Hot Sold Verified Sold Let me check our availabil…" at bounding box center [210, 258] width 238 height 14
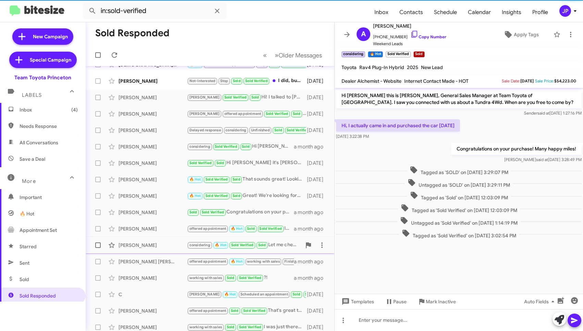
scroll to position [14, 0]
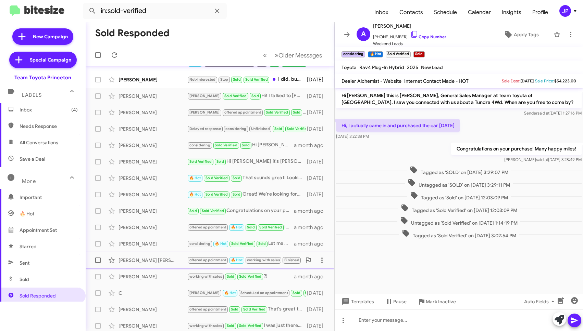
click at [167, 255] on div "Jo Dela Cruz offered appointment 🔥 Hot working with sales Finished Sold Sold Ve…" at bounding box center [210, 261] width 238 height 14
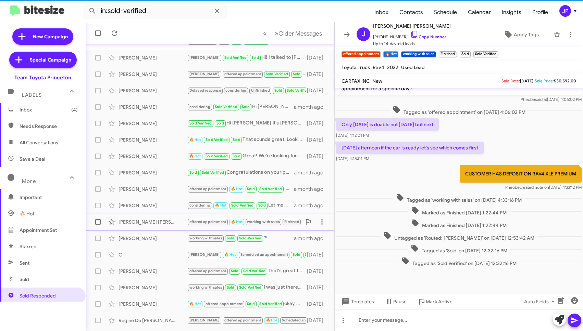
scroll to position [66, 0]
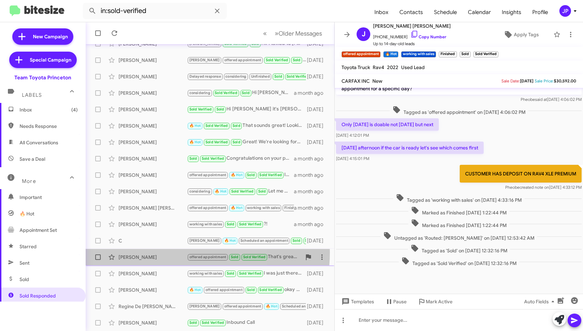
click at [168, 252] on div "[PERSON_NAME] offered appointment Sold Sold Verified That's great to hear! Let'…" at bounding box center [210, 258] width 238 height 14
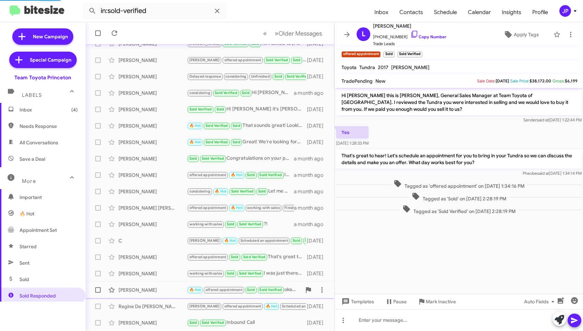
click at [180, 287] on div "Sophia Sun" at bounding box center [152, 290] width 68 height 7
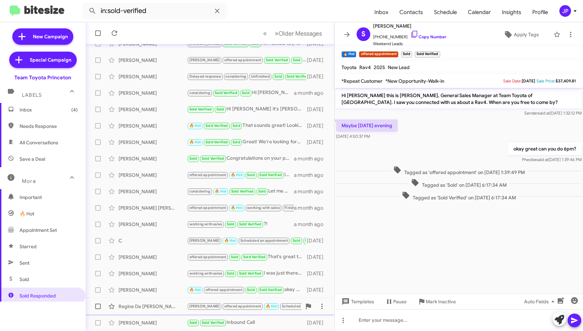
click at [180, 306] on div "Regine De [PERSON_NAME]" at bounding box center [152, 306] width 68 height 7
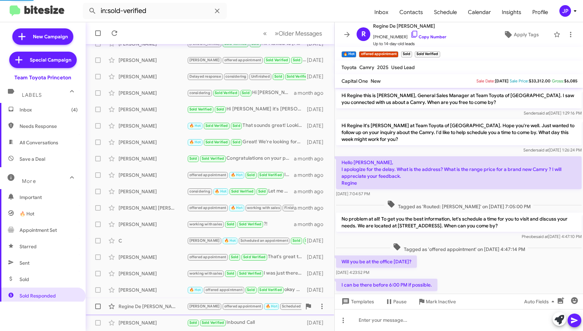
scroll to position [96, 0]
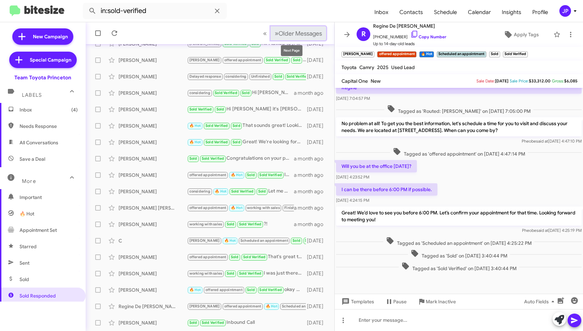
click at [292, 30] on span "Older Messages" at bounding box center [299, 34] width 43 height 8
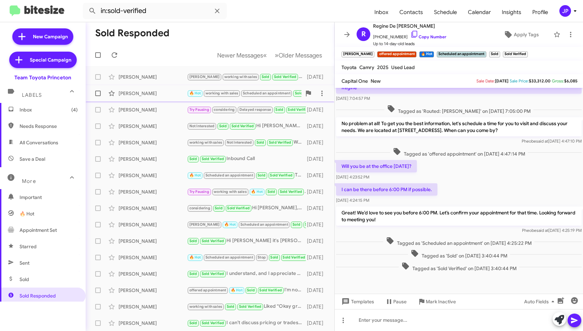
click at [162, 87] on div "Vitaly Zholudev 🔥 Hot working with sales Scheduled an appointment Sold Sold Ver…" at bounding box center [210, 94] width 238 height 14
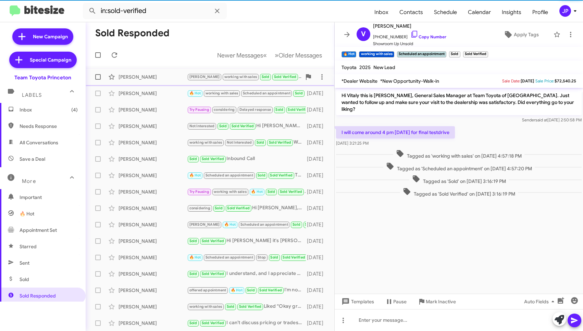
click at [162, 83] on div "Radhame Martinez Jr. Lee working with sales Sold Sold Verified Waiting for a ca…" at bounding box center [210, 77] width 238 height 14
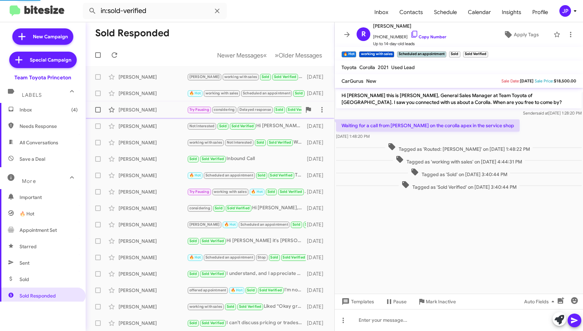
click at [153, 112] on div "Robert Lussier" at bounding box center [152, 109] width 68 height 7
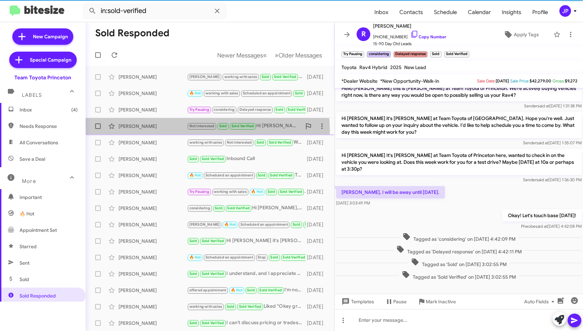
click at [154, 133] on div "Mitalee Tamhane Not Interested Sold Sold Verified Hi Andrew- we r going to hold…" at bounding box center [210, 127] width 238 height 14
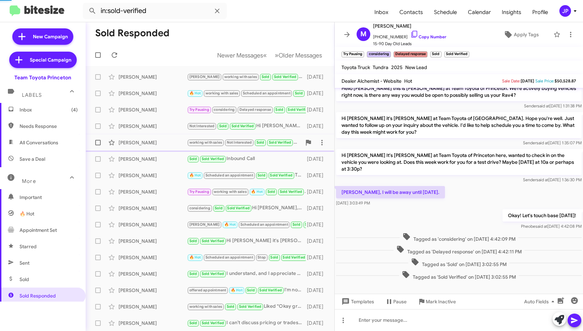
scroll to position [51, 0]
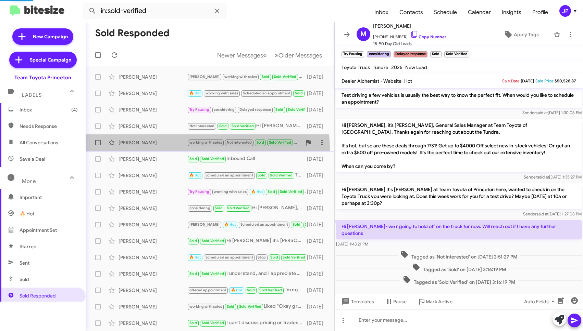
click at [153, 150] on span "Margaret Schmid working with sales Not Interested Sold Sold Verified Will do, t…" at bounding box center [210, 143] width 249 height 16
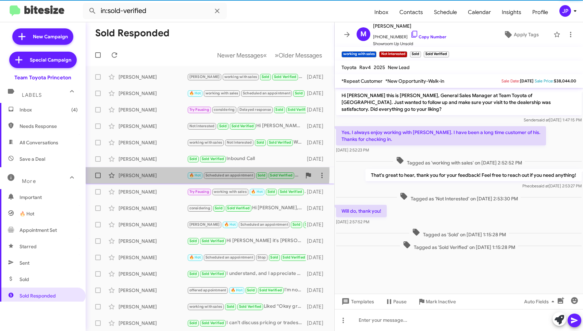
click at [155, 172] on div "Jacquelin Fields" at bounding box center [152, 175] width 68 height 7
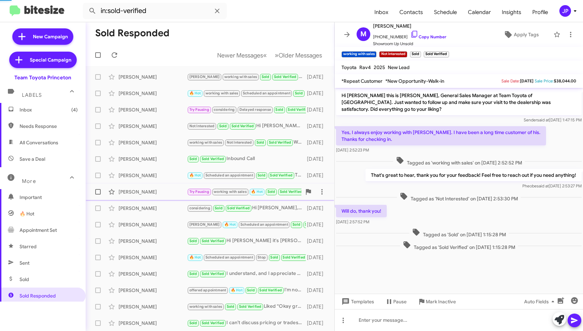
scroll to position [78, 0]
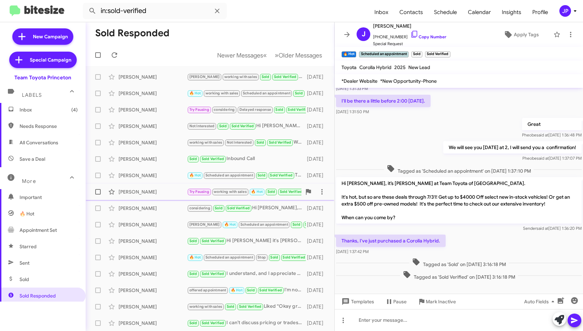
click at [156, 191] on div "Katherine Quintana Godoy" at bounding box center [152, 192] width 68 height 7
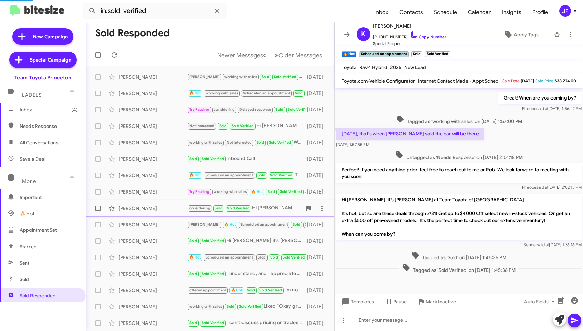
scroll to position [74, 0]
click at [152, 11] on input "in:sold-verified" at bounding box center [155, 11] width 144 height 16
paste input "12157607695"
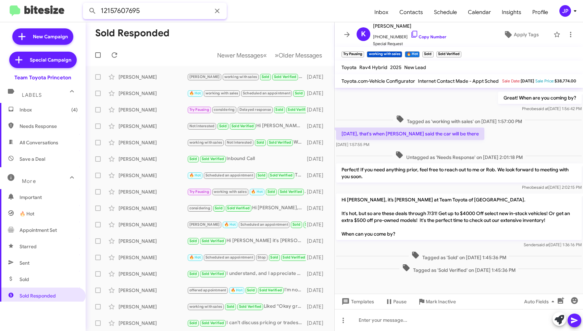
click at [86, 4] on button at bounding box center [93, 11] width 14 height 14
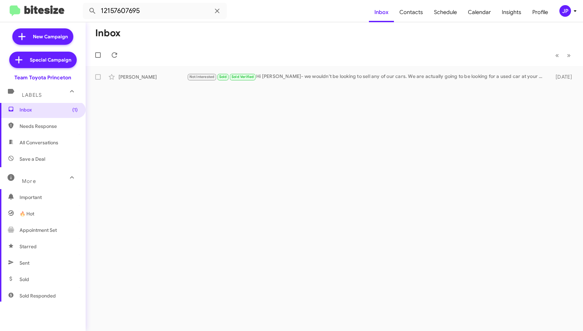
click at [328, 89] on div "Inbox « Previous » Next Denise Dieter Not Interested Sold Sold Verified Hi Andr…" at bounding box center [334, 176] width 497 height 309
click at [330, 86] on div "Inbox « Previous » Next Denise Dieter Not Interested Sold Sold Verified Hi Andr…" at bounding box center [334, 176] width 497 height 309
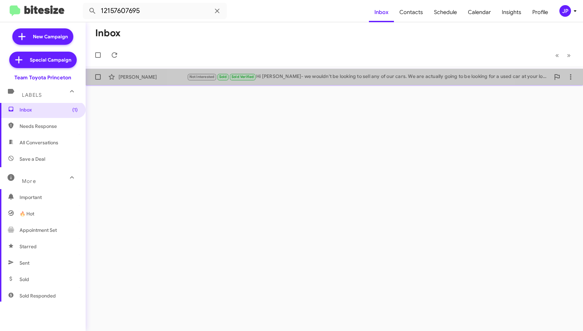
click at [332, 79] on div "Not Interested Sold Sold Verified Hi Andrew- we wouldn't be looking to sell any…" at bounding box center [368, 77] width 363 height 8
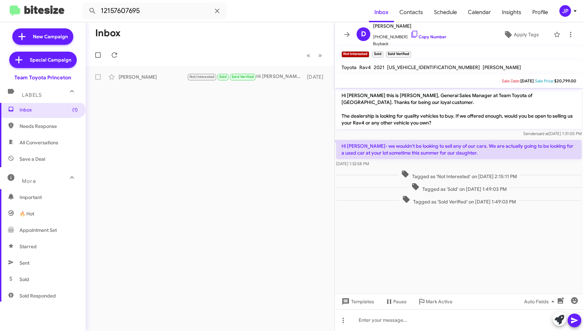
click at [478, 255] on cdk-virtual-scroll-viewport "Hi Denise this is Andrew Dasher, General Sales Manager at Team Toyota of Prince…" at bounding box center [459, 191] width 248 height 206
click at [108, 7] on input "12157607695" at bounding box center [155, 11] width 144 height 16
paste input "7325324212"
click at [86, 4] on button at bounding box center [93, 11] width 14 height 14
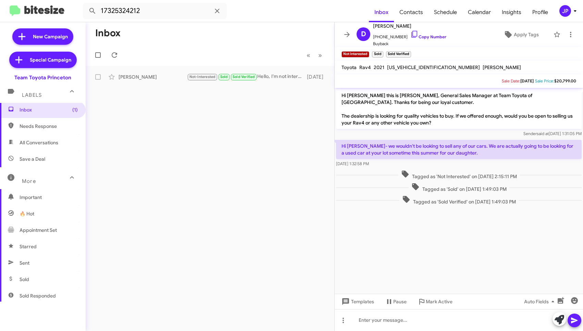
drag, startPoint x: 361, startPoint y: 273, endPoint x: 351, endPoint y: 268, distance: 11.0
click at [361, 273] on cdk-virtual-scroll-viewport "Hi Denise this is Andrew Dasher, General Sales Manager at Team Toyota of Prince…" at bounding box center [459, 191] width 248 height 206
click at [197, 13] on input "17325324212" at bounding box center [155, 11] width 144 height 16
paste input "2158058593"
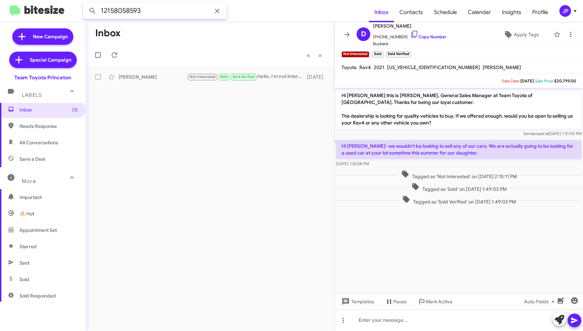
type input "12158058593"
click at [86, 4] on button at bounding box center [93, 11] width 14 height 14
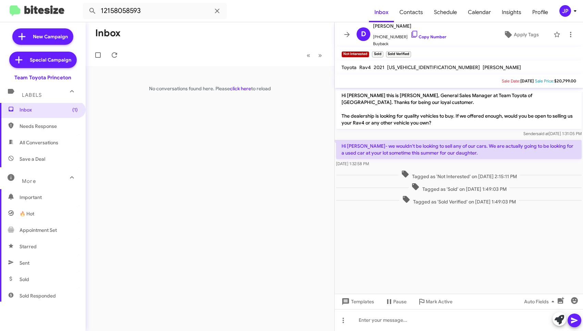
click at [571, 9] on icon at bounding box center [575, 11] width 8 height 8
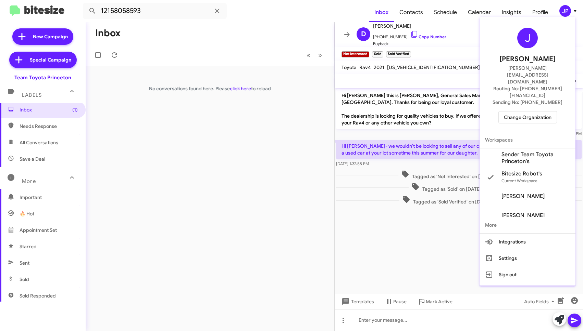
click at [548, 112] on span "Change Organization" at bounding box center [528, 118] width 48 height 12
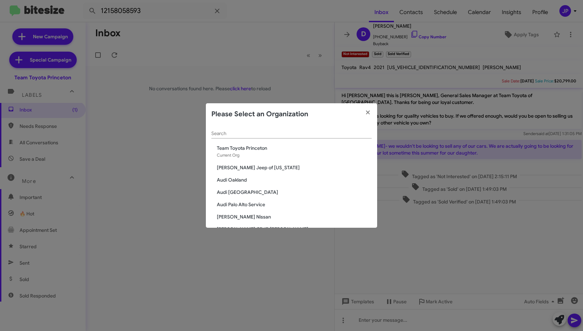
click at [335, 127] on div "Search" at bounding box center [291, 131] width 160 height 13
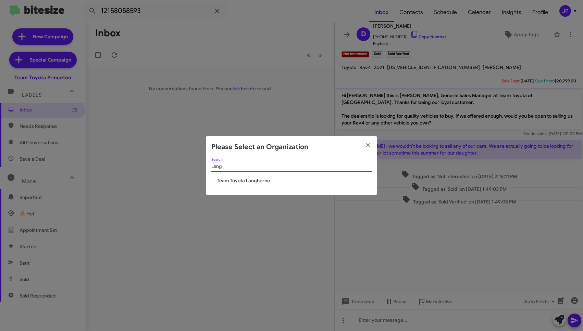
type input "Lang"
click at [247, 178] on span "Team Toyota Langhorne" at bounding box center [294, 180] width 155 height 7
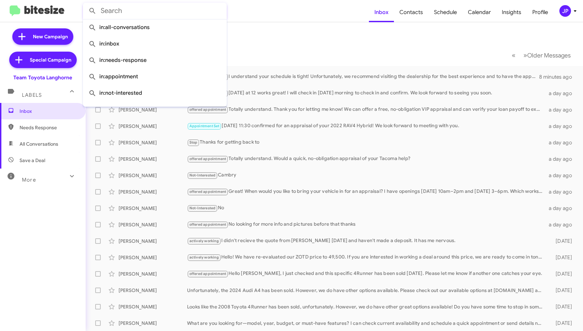
click at [157, 15] on input "text" at bounding box center [155, 11] width 144 height 16
paste input "12158058593"
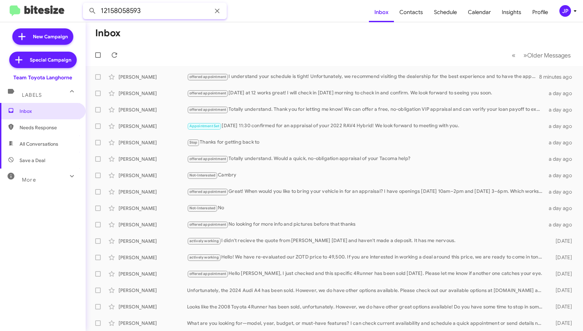
click at [86, 4] on button at bounding box center [93, 11] width 14 height 14
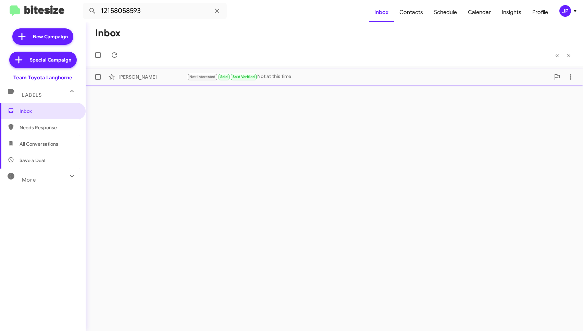
click at [183, 82] on div "Joseph Becker Not-Interested Sold Sold Verified Not at this time 3 months ago" at bounding box center [334, 77] width 486 height 14
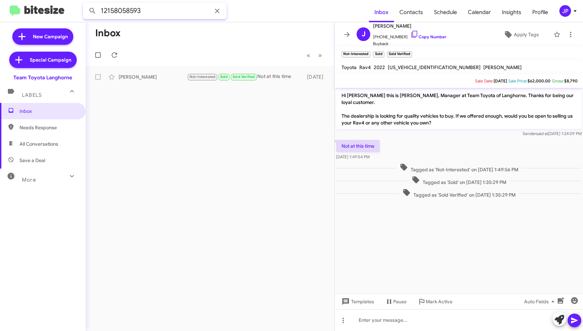
click at [146, 12] on input "12158058593" at bounding box center [155, 11] width 144 height 16
paste input "67891780"
click at [86, 4] on button at bounding box center [93, 11] width 14 height 14
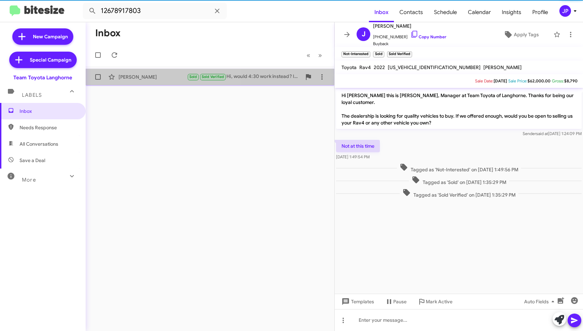
drag, startPoint x: 158, startPoint y: 77, endPoint x: 162, endPoint y: 77, distance: 4.5
click at [158, 77] on div "Tiera Handy" at bounding box center [152, 77] width 68 height 7
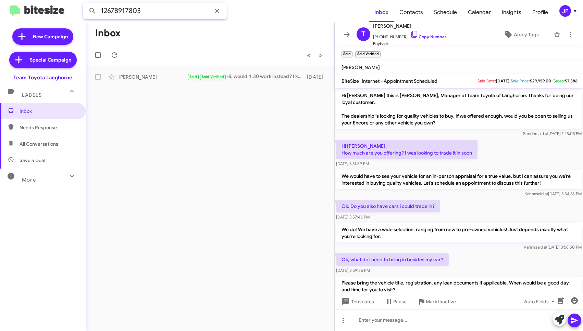
click at [122, 12] on input "12678917803" at bounding box center [155, 11] width 144 height 16
paste input "158695735"
click at [86, 4] on button at bounding box center [93, 11] width 14 height 14
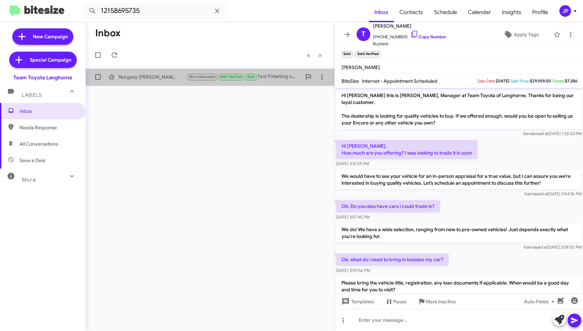
click at [169, 78] on div "Nurgazy Usonbek Uulu" at bounding box center [152, 77] width 68 height 7
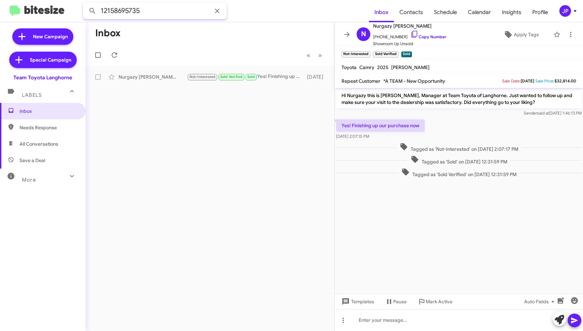
click at [115, 11] on input "12158695735" at bounding box center [155, 11] width 144 height 16
paste input "6094808022"
click at [86, 4] on button at bounding box center [93, 11] width 14 height 14
click at [179, 78] on div "Juan Luis Ros" at bounding box center [152, 77] width 68 height 7
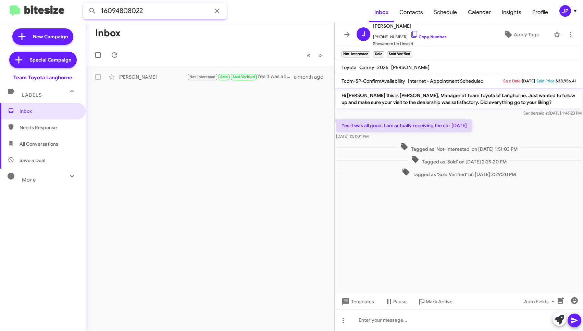
click at [137, 10] on input "16094808022" at bounding box center [155, 11] width 144 height 16
paste input "570594466"
type input "15705944662"
click at [86, 4] on button at bounding box center [93, 11] width 14 height 14
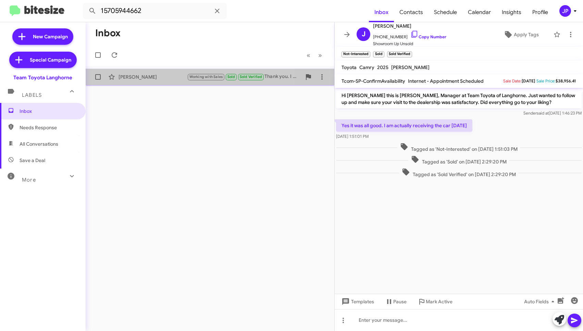
click at [140, 81] on div "Donna Jackowicz Working with Sales Sold Sold Verified Thank you. I will call wh…" at bounding box center [210, 77] width 238 height 14
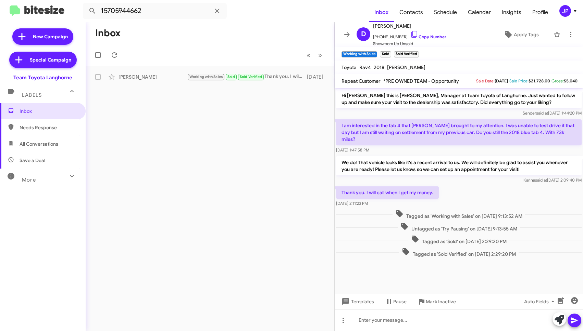
click at [569, 15] on span "JP" at bounding box center [569, 11] width 21 height 12
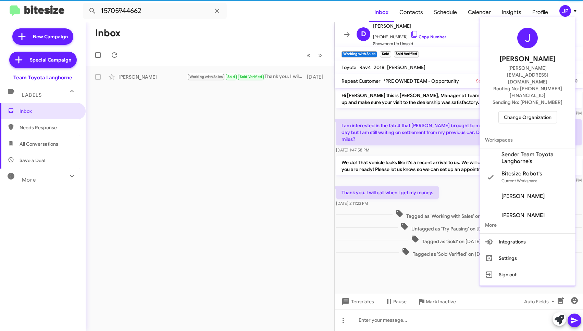
click at [546, 112] on span "Change Organization" at bounding box center [528, 118] width 48 height 12
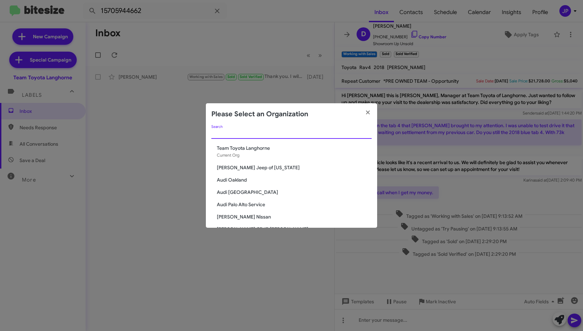
click at [323, 133] on input "Search" at bounding box center [291, 133] width 160 height 5
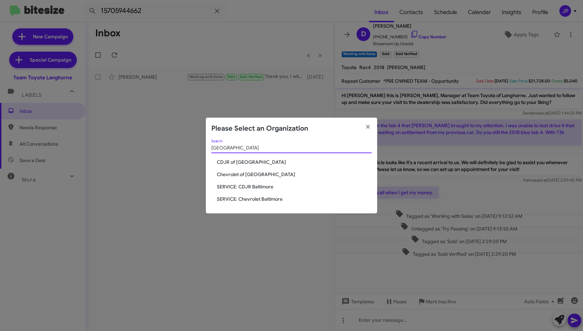
type input "baltimore"
click at [270, 201] on span "SERVICE: Chevrolet Baltimore" at bounding box center [294, 199] width 155 height 7
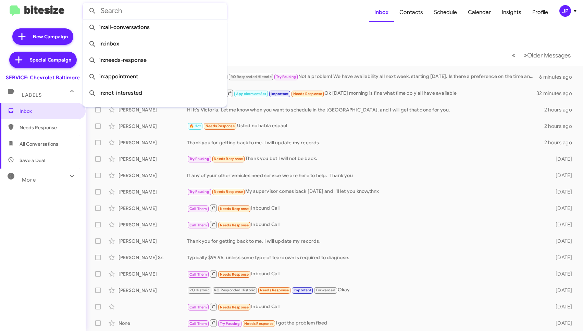
click at [145, 13] on input "text" at bounding box center [155, 11] width 144 height 16
paste input "14439857350"
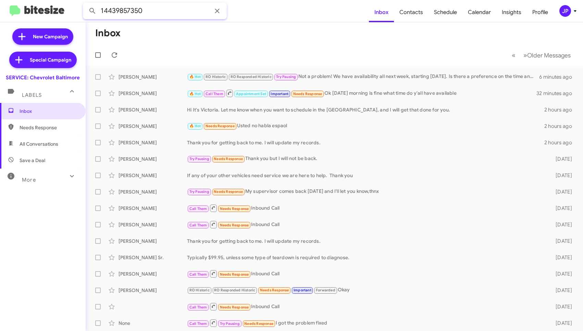
type input "14439857350"
click at [86, 4] on button at bounding box center [93, 11] width 14 height 14
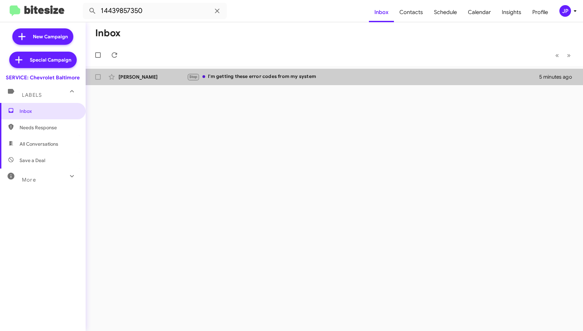
drag, startPoint x: 232, startPoint y: 81, endPoint x: 227, endPoint y: 141, distance: 60.4
click at [232, 81] on div "[PERSON_NAME] Stop I'm getting these error codes from my system 5 minutes ago" at bounding box center [334, 77] width 486 height 14
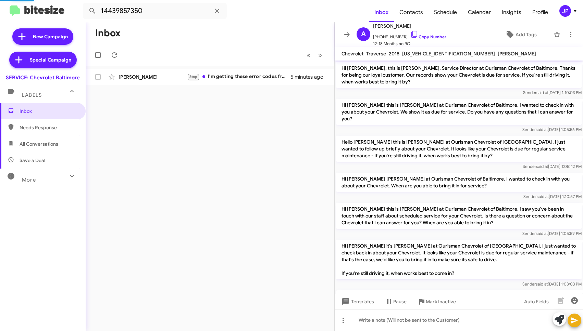
scroll to position [215, 0]
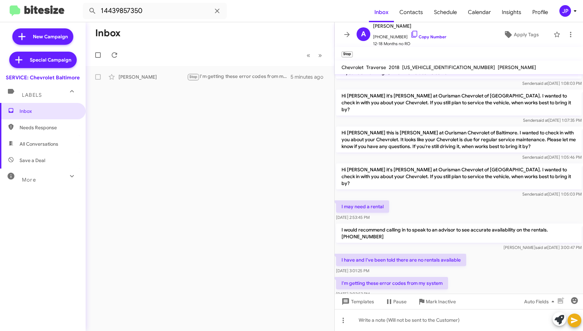
click at [572, 34] on mat-toolbar "A [PERSON_NAME] [PHONE_NUMBER] Copy Number 12-18 Months no RO Apply Tags" at bounding box center [459, 34] width 248 height 25
click at [569, 35] on icon at bounding box center [570, 34] width 8 height 8
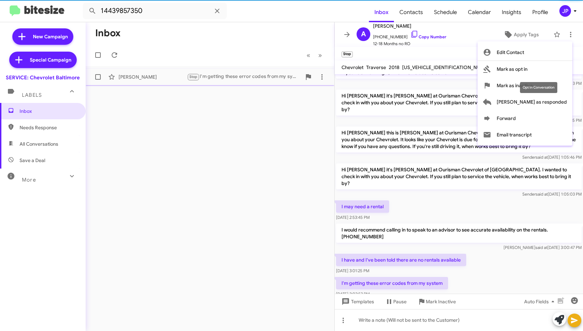
drag, startPoint x: 562, startPoint y: 65, endPoint x: 565, endPoint y: 71, distance: 6.6
click at [562, 65] on button "Mark as opt in" at bounding box center [524, 69] width 95 height 16
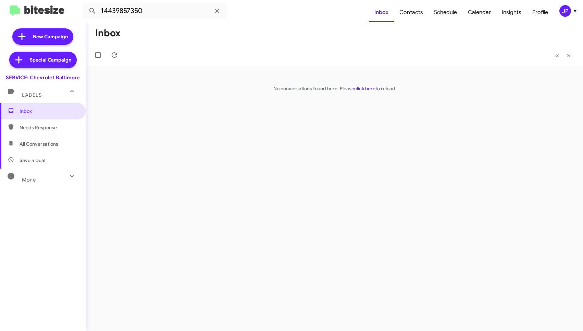
click at [562, 12] on div "JP" at bounding box center [565, 11] width 12 height 12
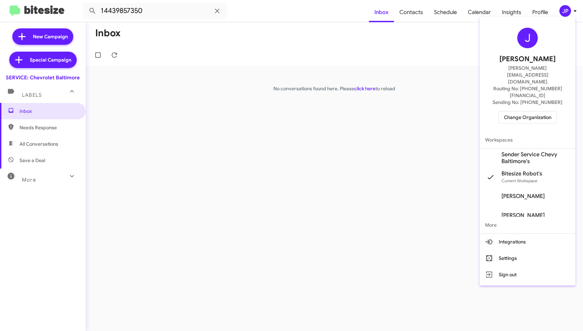
click at [532, 112] on span "Change Organization" at bounding box center [528, 118] width 48 height 12
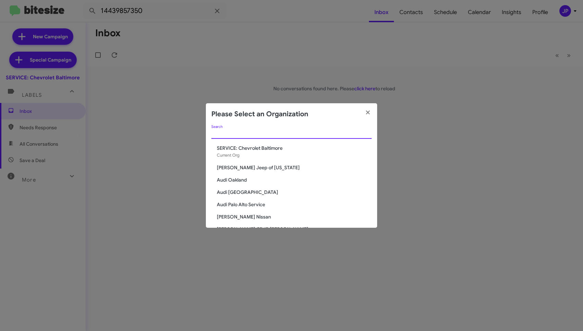
click at [329, 136] on input "Search" at bounding box center [291, 133] width 160 height 5
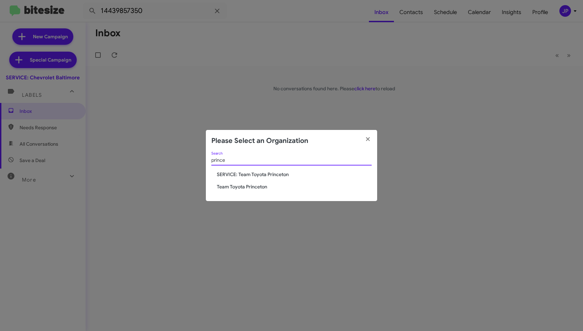
type input "prince"
drag, startPoint x: 252, startPoint y: 186, endPoint x: 280, endPoint y: 177, distance: 28.9
click at [254, 185] on span "Team Toyota Princeton" at bounding box center [294, 187] width 155 height 7
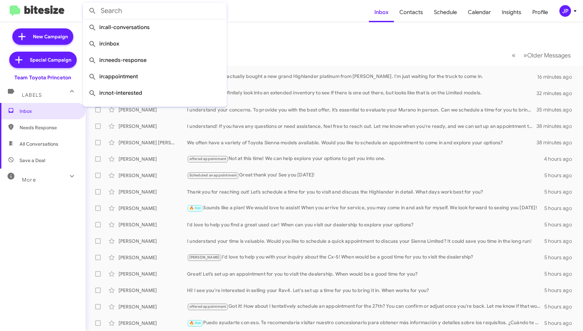
click at [157, 15] on input "text" at bounding box center [155, 11] width 144 height 16
paste input "18569067373"
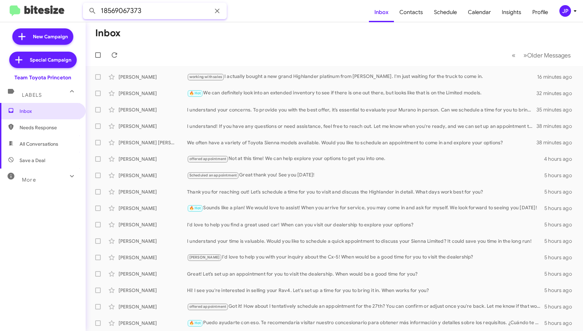
click at [86, 4] on button at bounding box center [93, 11] width 14 height 14
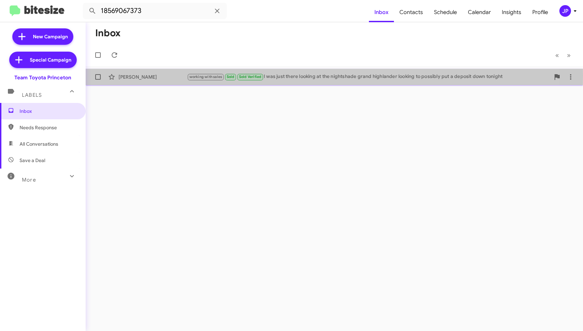
click at [179, 76] on div "[PERSON_NAME]" at bounding box center [152, 77] width 68 height 7
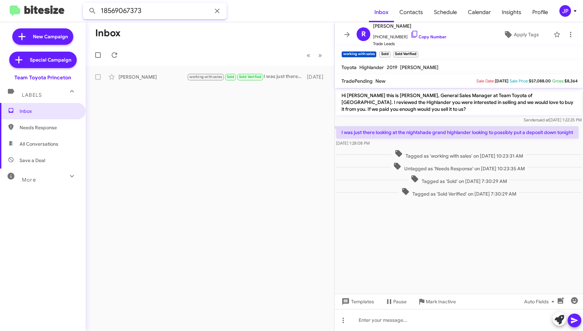
click at [159, 11] on input "18569067373" at bounding box center [155, 11] width 144 height 16
paste input "3473570962"
click at [86, 4] on button at bounding box center [93, 11] width 14 height 14
click at [148, 82] on div "[PERSON_NAME] offered appointment Sold Sold Verified That's great to hear! Let'…" at bounding box center [210, 77] width 238 height 14
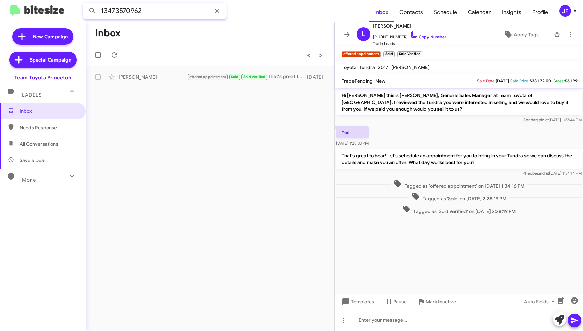
click at [145, 10] on input "13473570962" at bounding box center [155, 11] width 144 height 16
click at [144, 10] on input "13473570962" at bounding box center [155, 11] width 144 height 16
paste input "4467661"
click at [86, 4] on button at bounding box center [93, 11] width 14 height 14
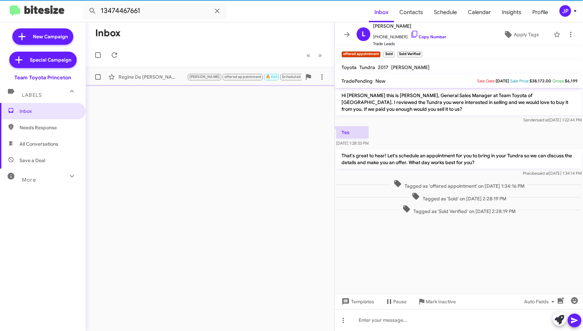
click at [150, 72] on div "[PERSON_NAME] De La [PERSON_NAME] offered appointment 🔥 Hot Scheduled an appoin…" at bounding box center [210, 77] width 238 height 14
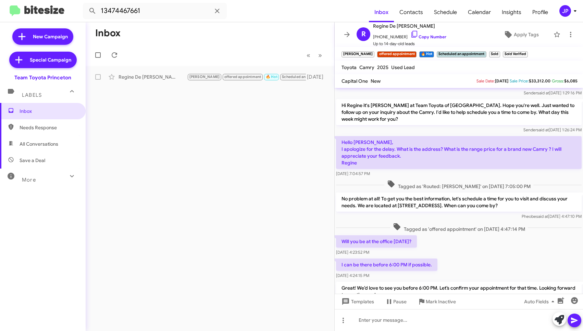
scroll to position [22, 0]
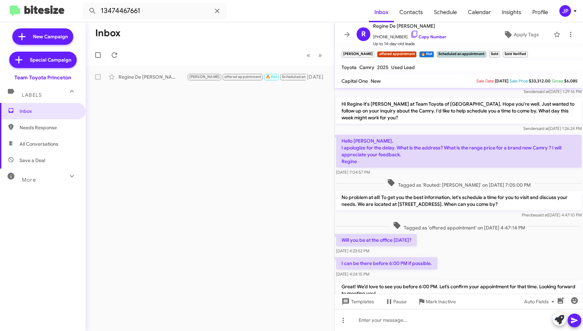
click at [135, 20] on mat-toolbar "13474467661 Inbox Contacts Schedule Calendar Insights Profile JP" at bounding box center [291, 11] width 583 height 22
click at [135, 14] on input "13474467661" at bounding box center [155, 11] width 144 height 16
paste input "6099544333"
click at [86, 4] on button at bounding box center [93, 11] width 14 height 14
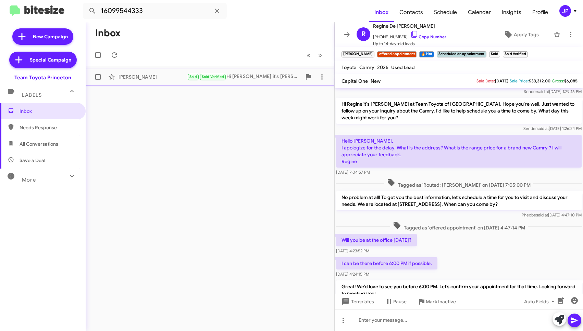
click at [161, 83] on div "Brenda Rivera Sold Sold Verified Hi Brenda it's Andrew Dasher at Team Toyota of…" at bounding box center [210, 77] width 238 height 14
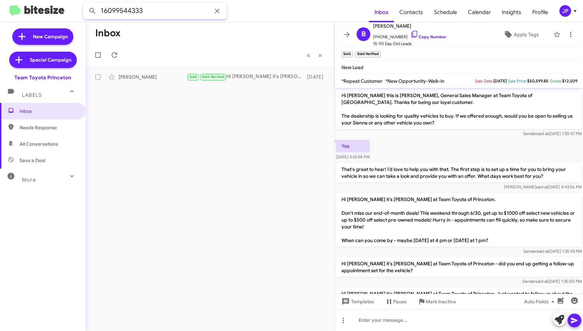
click at [106, 9] on input "16099544333" at bounding box center [155, 11] width 144 height 16
paste input "2205090"
type input "16092205090"
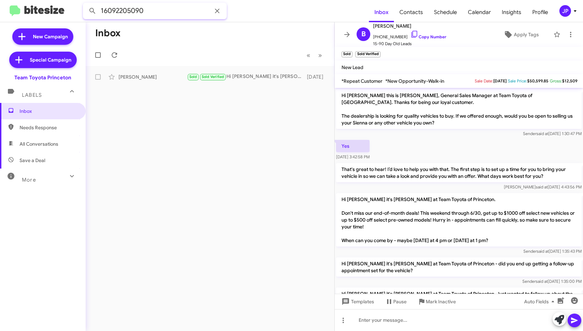
click at [86, 4] on button at bounding box center [93, 11] width 14 height 14
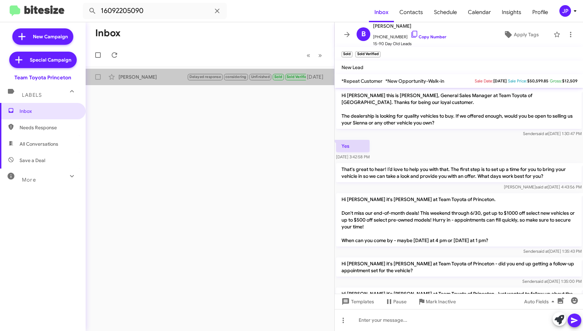
drag, startPoint x: 146, startPoint y: 75, endPoint x: 183, endPoint y: 64, distance: 38.7
click at [146, 75] on div "Mark Sloss" at bounding box center [152, 77] width 68 height 7
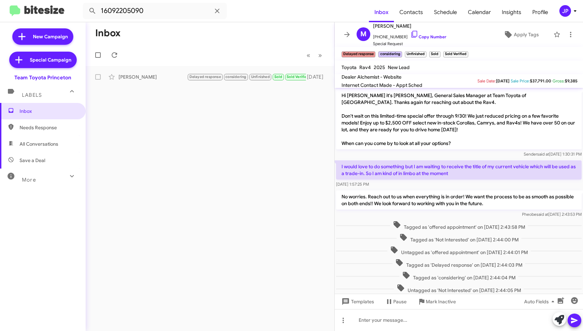
click at [560, 8] on div "JP" at bounding box center [565, 11] width 12 height 12
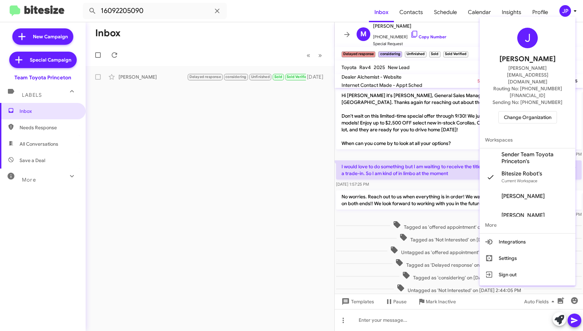
click at [504, 112] on span "Change Organization" at bounding box center [528, 118] width 48 height 12
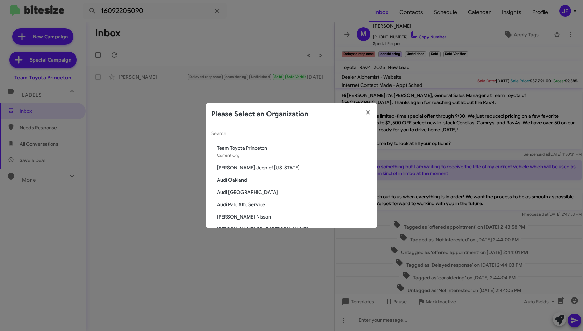
click at [274, 133] on input "Search" at bounding box center [291, 133] width 160 height 5
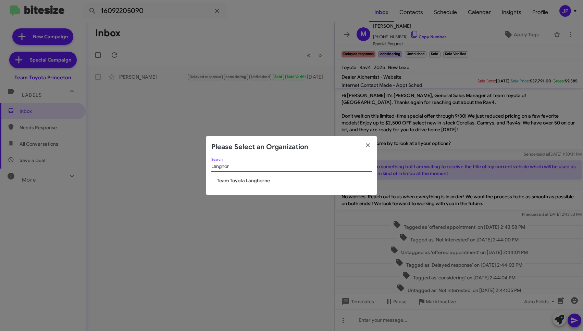
type input "Langhor"
click at [227, 180] on span "Team Toyota Langhorne" at bounding box center [294, 180] width 155 height 7
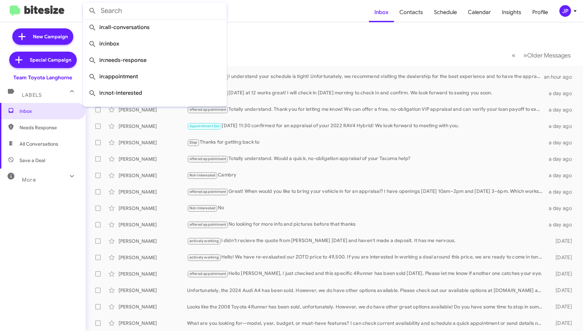
click at [172, 9] on input "text" at bounding box center [155, 11] width 144 height 16
paste input "12159066767"
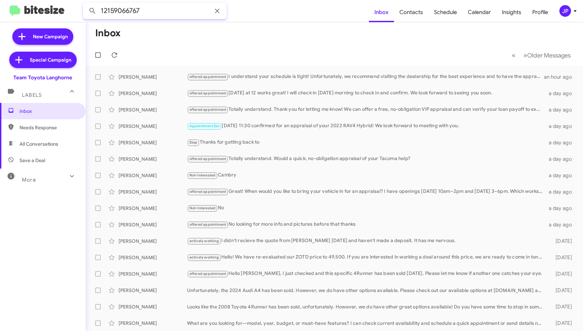
click at [86, 4] on button at bounding box center [93, 11] width 14 height 14
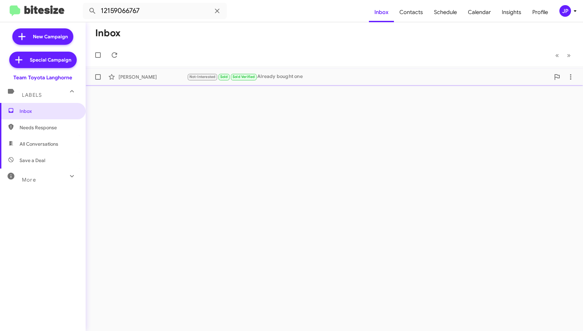
click at [181, 80] on div "[PERSON_NAME] Not-Interested Sold Sold Verified Already bought one [DATE]" at bounding box center [334, 77] width 486 height 14
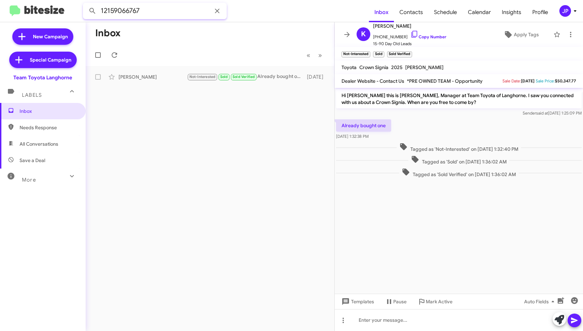
click at [137, 9] on input "12159066767" at bounding box center [155, 11] width 144 height 16
paste input "5954033"
click at [86, 4] on button at bounding box center [93, 11] width 14 height 14
click at [171, 71] on div "[PERSON_NAME] offered appointment Sold Verified Sold Hi, [PERSON_NAME]! Please …" at bounding box center [210, 77] width 238 height 14
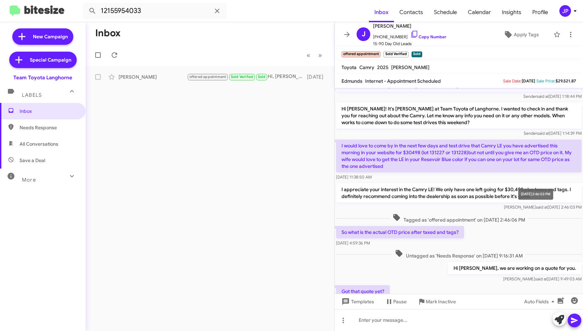
scroll to position [18, 0]
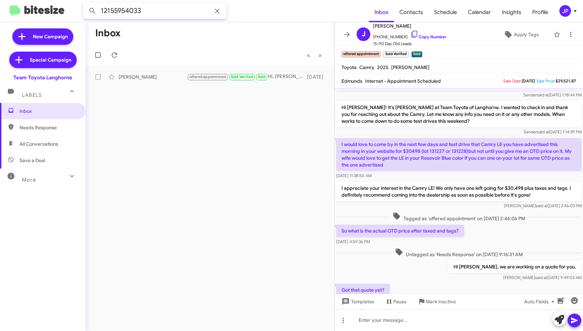
click at [169, 16] on input "12155954033" at bounding box center [155, 11] width 144 height 16
paste input "677970580"
click at [86, 4] on button at bounding box center [93, 11] width 14 height 14
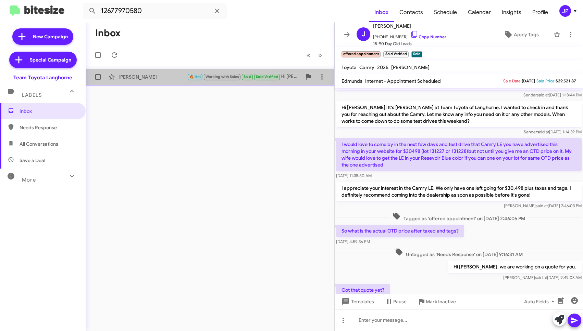
click at [171, 80] on div "[PERSON_NAME]" at bounding box center [152, 77] width 68 height 7
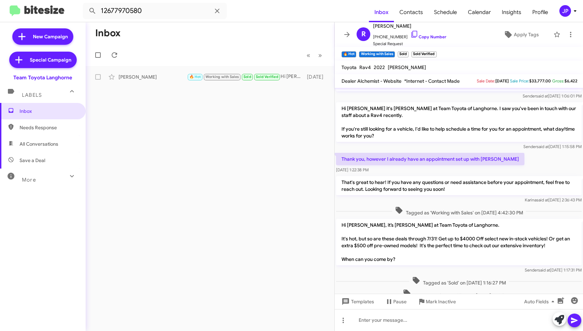
scroll to position [184, 0]
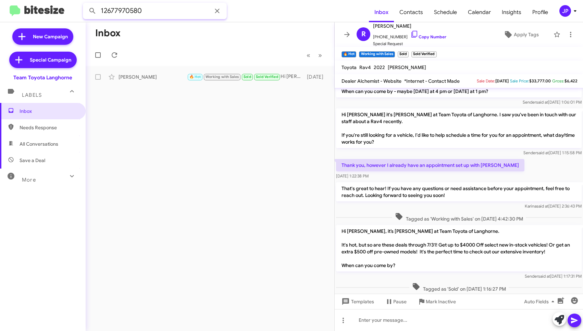
click at [109, 11] on input "12677970580" at bounding box center [155, 11] width 144 height 16
paste input "8564120695"
click at [86, 4] on button at bounding box center [93, 11] width 14 height 14
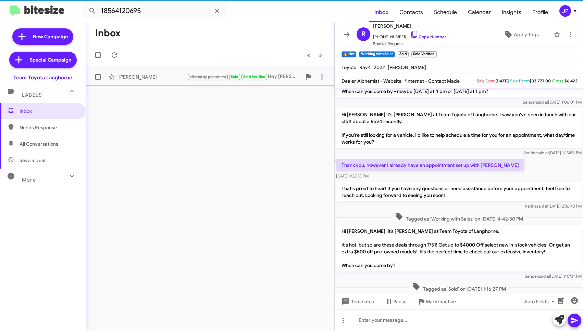
click at [143, 74] on div "[PERSON_NAME]" at bounding box center [152, 77] width 68 height 7
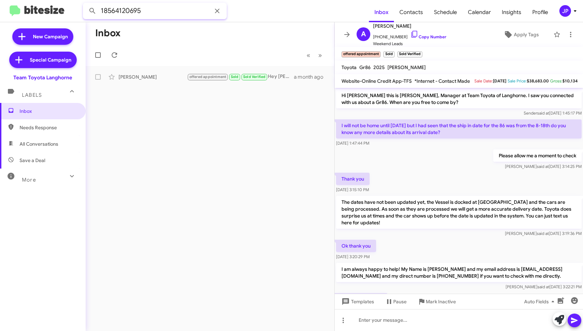
click at [165, 10] on input "18564120695" at bounding box center [155, 11] width 144 height 16
paste input "2677970580"
click at [86, 4] on button at bounding box center [93, 11] width 14 height 14
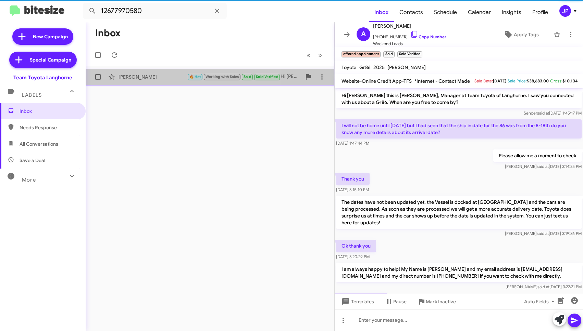
click at [134, 84] on span "[PERSON_NAME] 🔥 Hot Working with Sales Sold Sold Verified Hi [PERSON_NAME], it’…" at bounding box center [210, 77] width 249 height 16
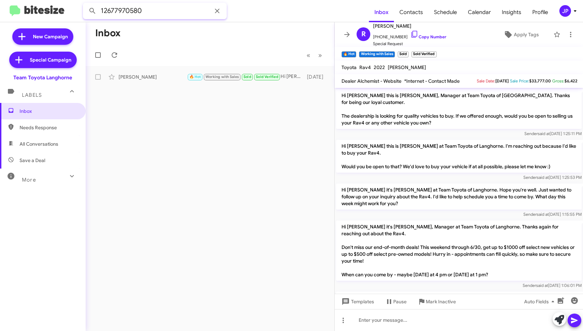
click at [120, 11] on input "12677970580" at bounding box center [155, 11] width 144 height 16
paste input "2412033"
click at [86, 4] on button at bounding box center [93, 11] width 14 height 14
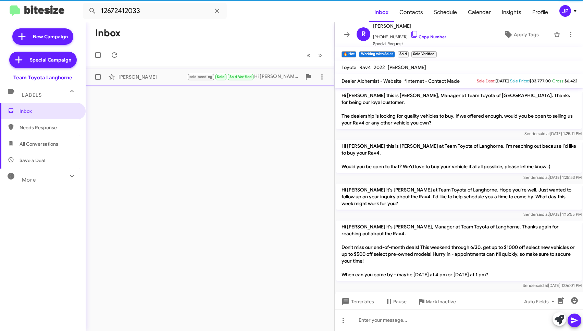
drag, startPoint x: 137, startPoint y: 73, endPoint x: 148, endPoint y: 70, distance: 11.6
click at [137, 74] on div "[PERSON_NAME]" at bounding box center [152, 77] width 68 height 7
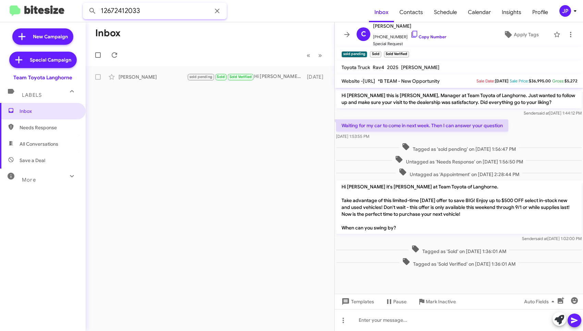
click at [173, 6] on input "12672412033" at bounding box center [155, 11] width 144 height 16
paste input "6099375530"
type input "16099375530"
click at [86, 4] on button at bounding box center [93, 11] width 14 height 14
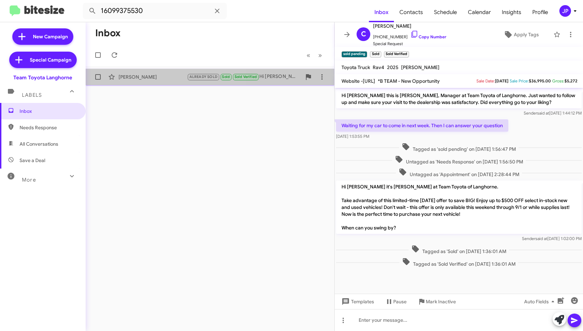
click at [160, 77] on div "[PERSON_NAME]" at bounding box center [152, 77] width 68 height 7
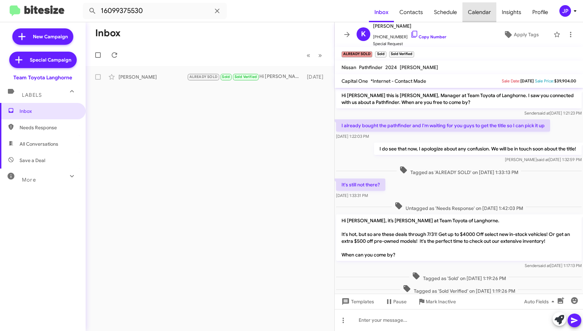
click at [486, 11] on span "Calendar" at bounding box center [479, 12] width 34 height 20
